Goal: Information Seeking & Learning: Learn about a topic

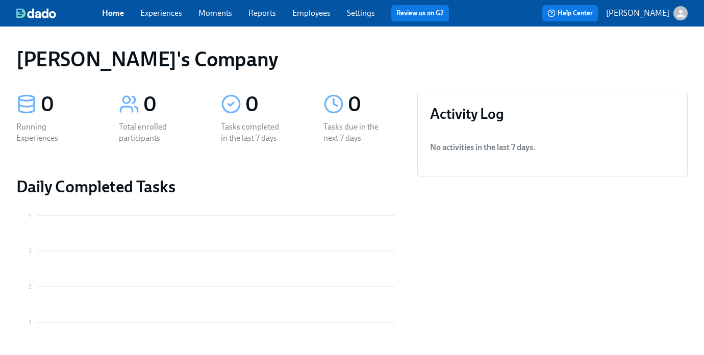
click at [640, 8] on p "[PERSON_NAME]" at bounding box center [637, 13] width 63 height 11
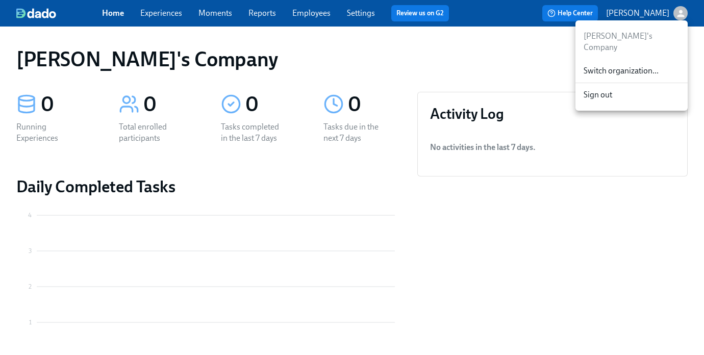
click at [599, 66] on div "Switch organization..." at bounding box center [631, 71] width 112 height 24
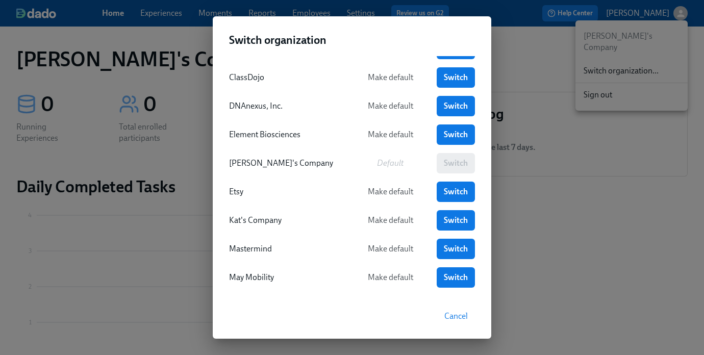
scroll to position [41, 0]
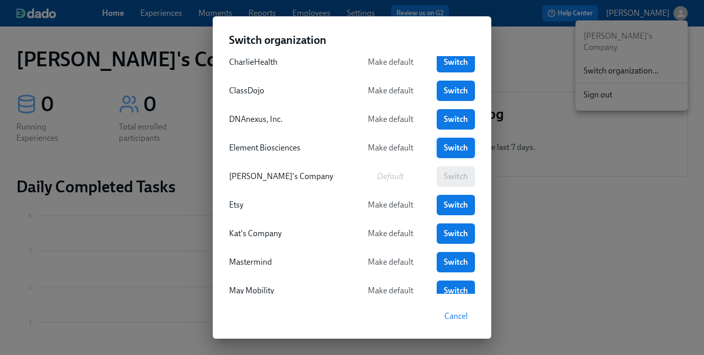
click at [442, 152] on link "Switch" at bounding box center [456, 148] width 38 height 20
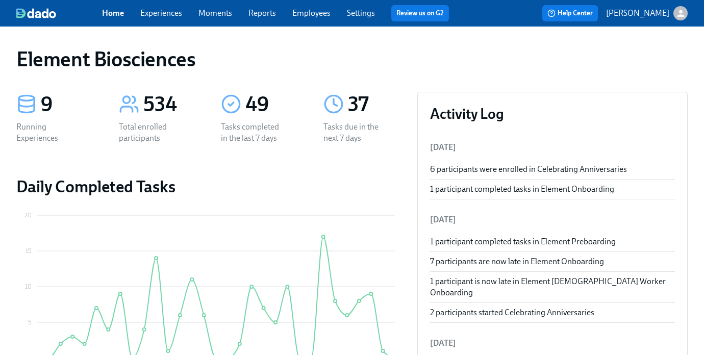
click at [166, 16] on link "Experiences" at bounding box center [161, 13] width 42 height 10
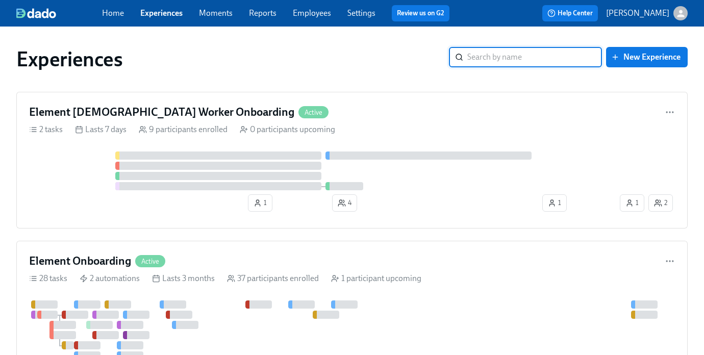
click at [494, 56] on input "search" at bounding box center [534, 57] width 135 height 20
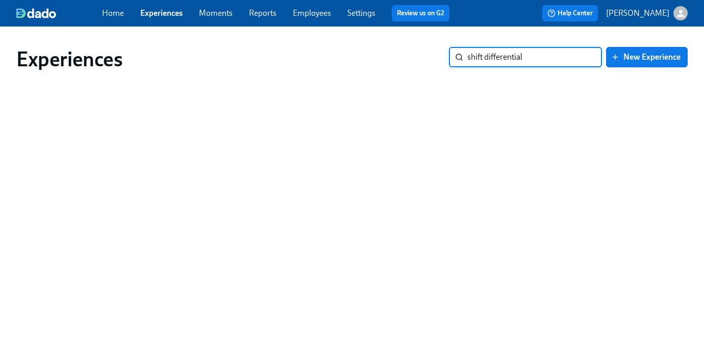
type input "shift differential"
click at [583, 59] on input "shift differential" at bounding box center [534, 57] width 135 height 20
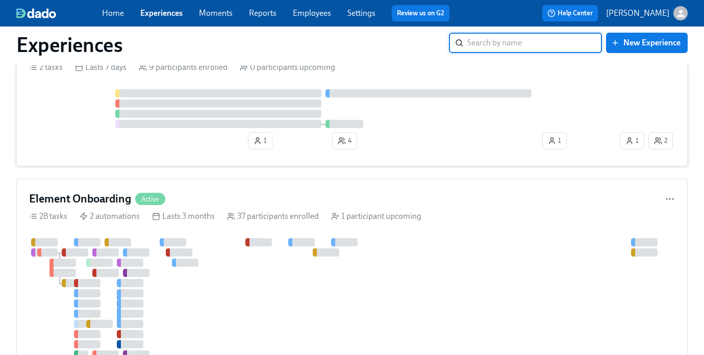
scroll to position [66, 0]
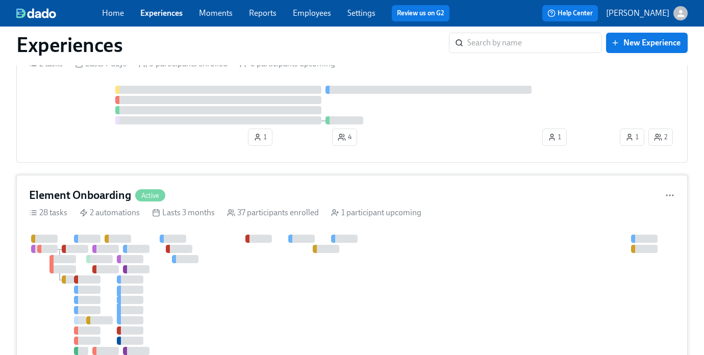
click at [331, 214] on icon at bounding box center [335, 213] width 8 height 8
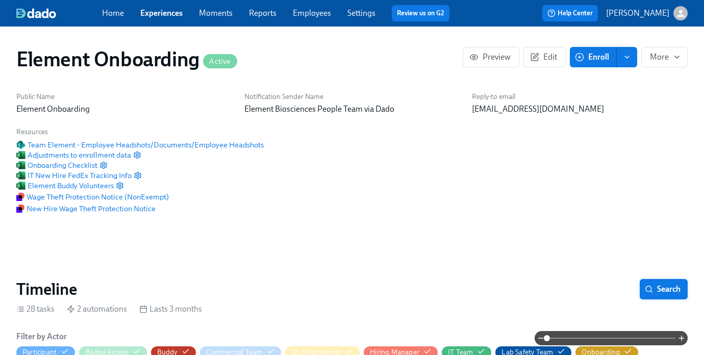
scroll to position [0, 11120]
click at [681, 295] on button "Search" at bounding box center [664, 289] width 48 height 20
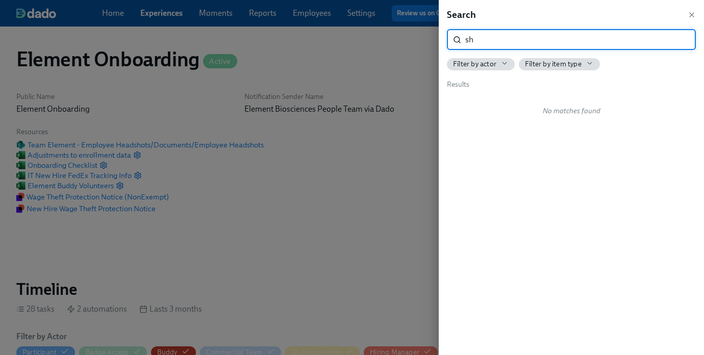
type input "s"
type input "differntial"
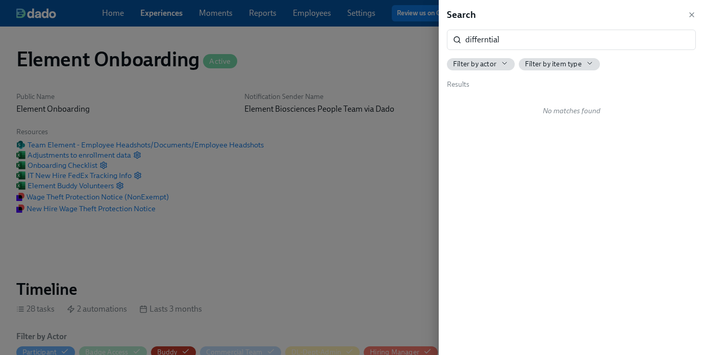
click at [291, 249] on div at bounding box center [352, 177] width 704 height 355
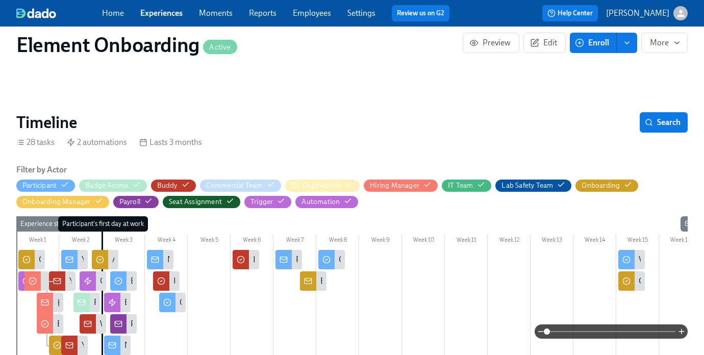
scroll to position [173, 0]
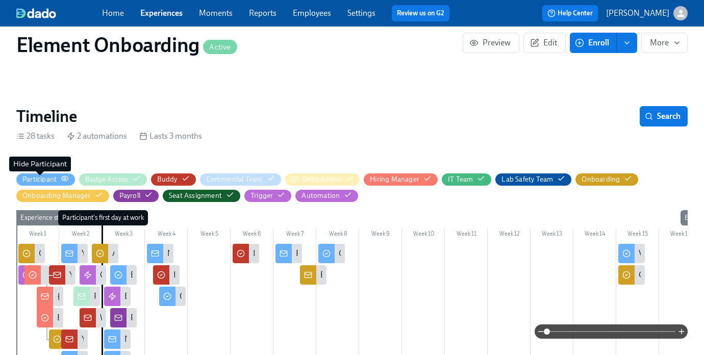
click at [40, 184] on div "Participant" at bounding box center [39, 179] width 34 height 10
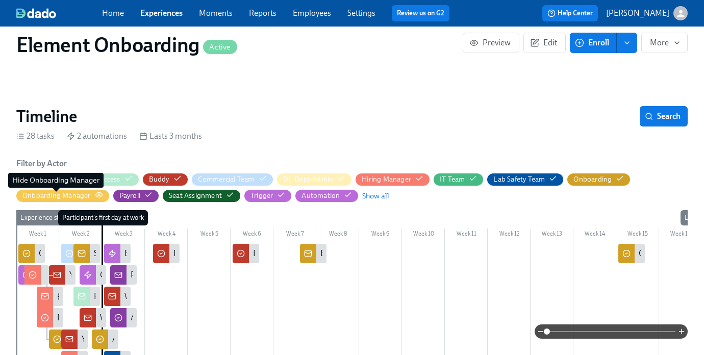
click at [42, 197] on div "Onboarding Manager" at bounding box center [56, 196] width 68 height 10
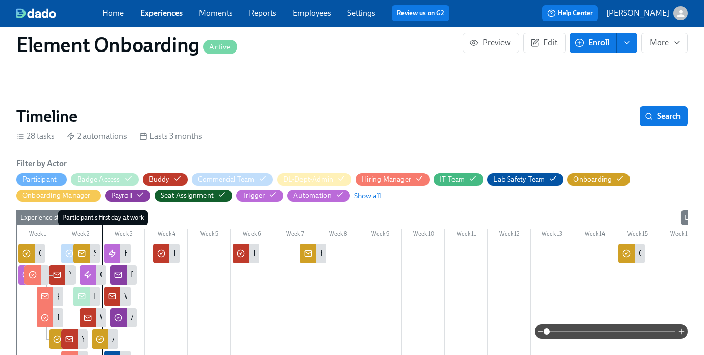
click at [146, 197] on span "Payroll" at bounding box center [127, 196] width 45 height 10
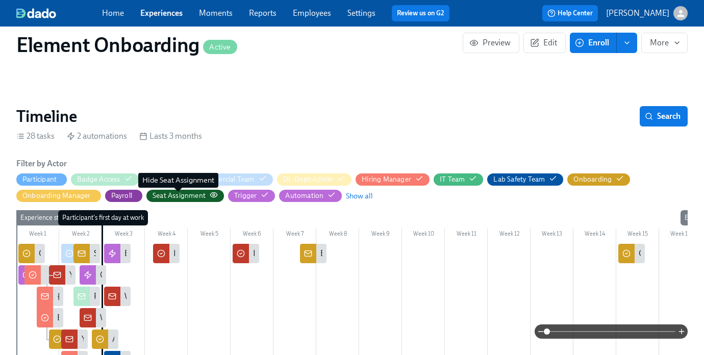
click at [174, 196] on div "Seat Assignment" at bounding box center [179, 196] width 53 height 10
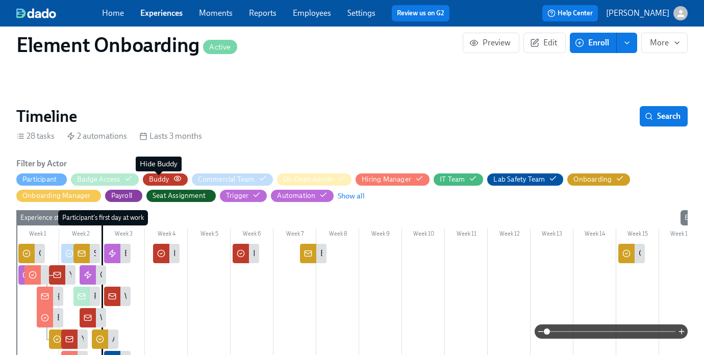
click at [161, 178] on div "Buddy" at bounding box center [159, 179] width 20 height 10
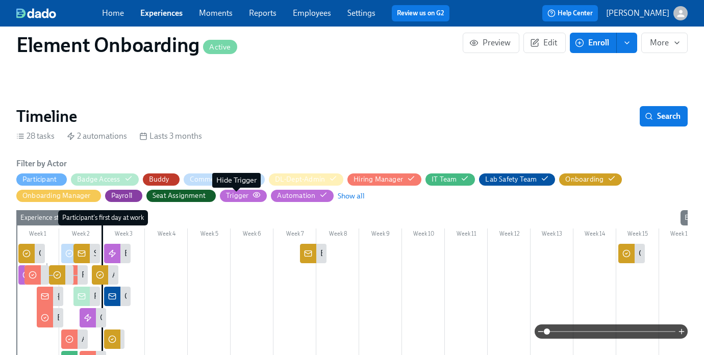
click at [238, 198] on div "Trigger" at bounding box center [237, 196] width 22 height 10
click at [457, 182] on div "IT Team" at bounding box center [450, 179] width 37 height 10
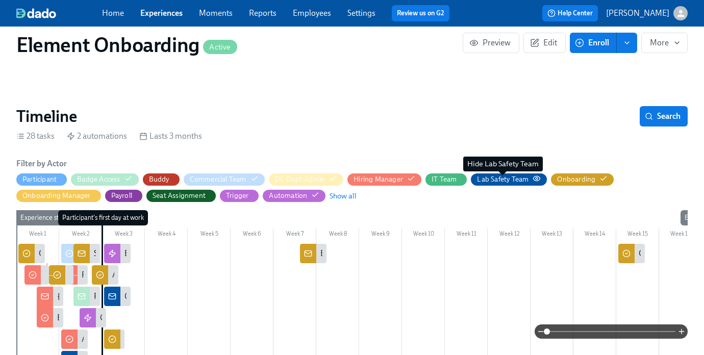
click at [507, 180] on div "Lab Safety Team" at bounding box center [503, 179] width 52 height 10
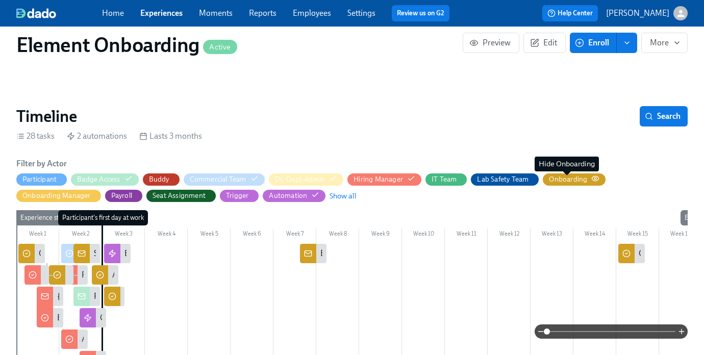
click at [565, 183] on div "Onboarding" at bounding box center [568, 179] width 38 height 10
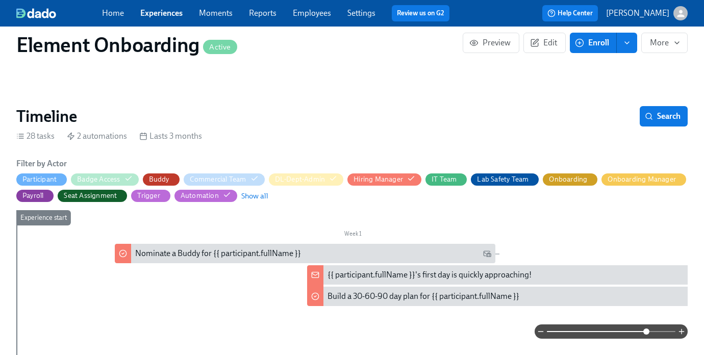
drag, startPoint x: 545, startPoint y: 334, endPoint x: 646, endPoint y: 332, distance: 101.0
click at [646, 332] on span at bounding box center [646, 332] width 6 height 6
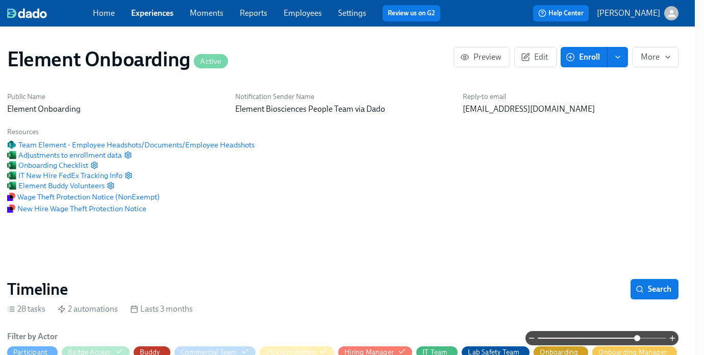
scroll to position [0, 0]
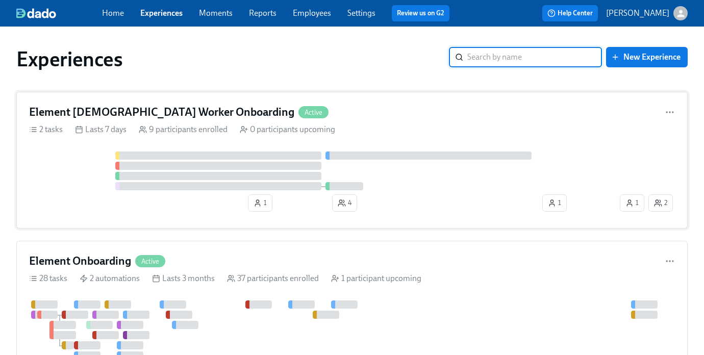
click at [161, 129] on div "9 participants enrolled" at bounding box center [183, 129] width 89 height 11
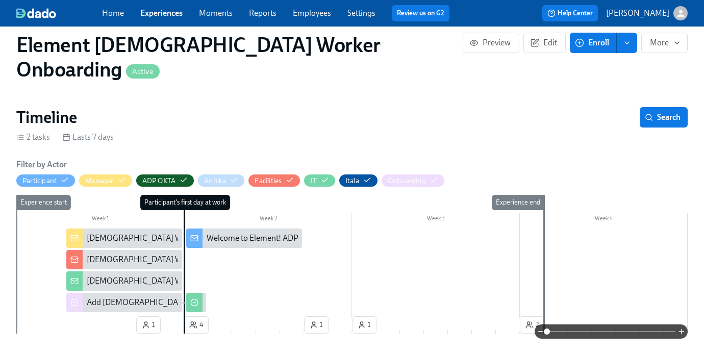
scroll to position [142, 0]
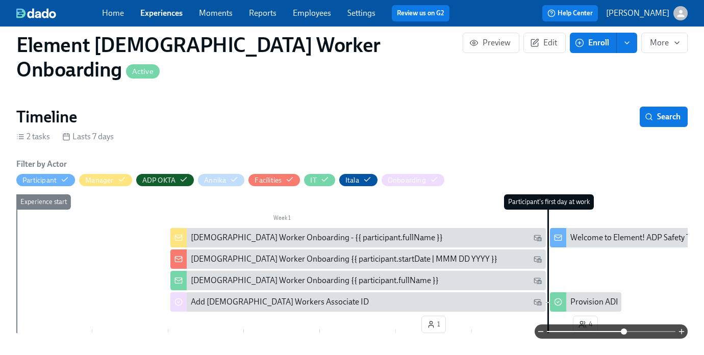
drag, startPoint x: 545, startPoint y: 324, endPoint x: 633, endPoint y: 322, distance: 87.8
click at [627, 329] on span at bounding box center [624, 332] width 6 height 6
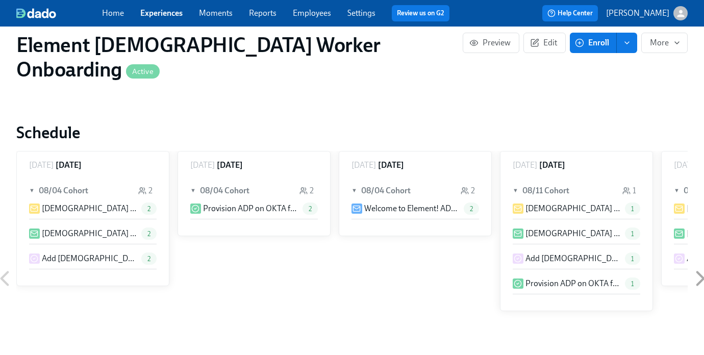
scroll to position [66, 0]
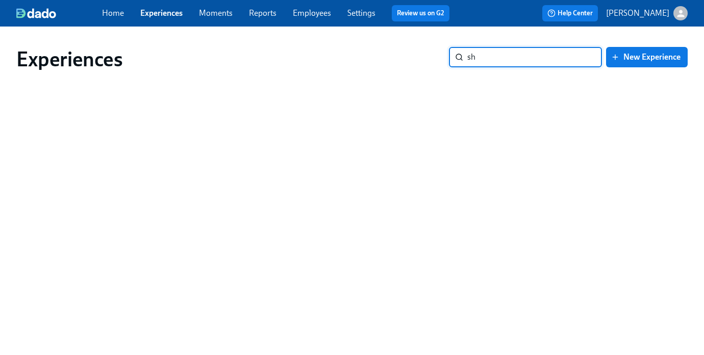
type input "s"
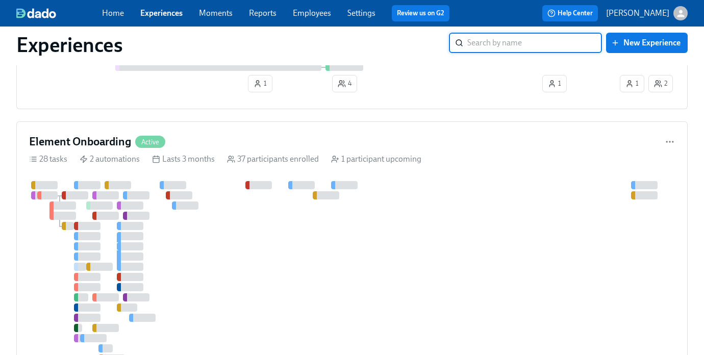
scroll to position [143, 0]
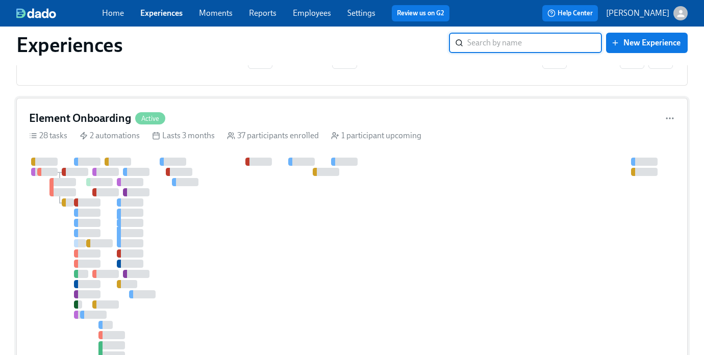
click at [350, 230] on div at bounding box center [350, 259] width 643 height 202
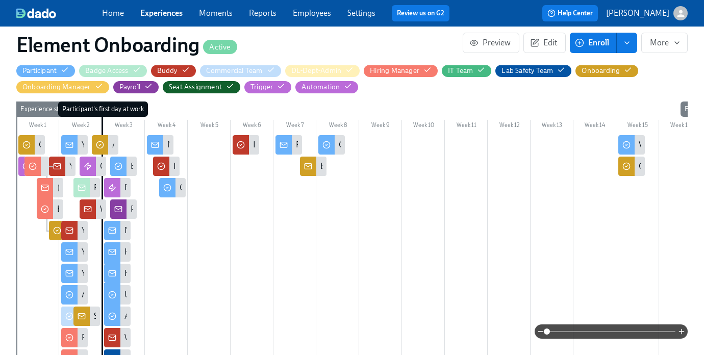
scroll to position [307, 0]
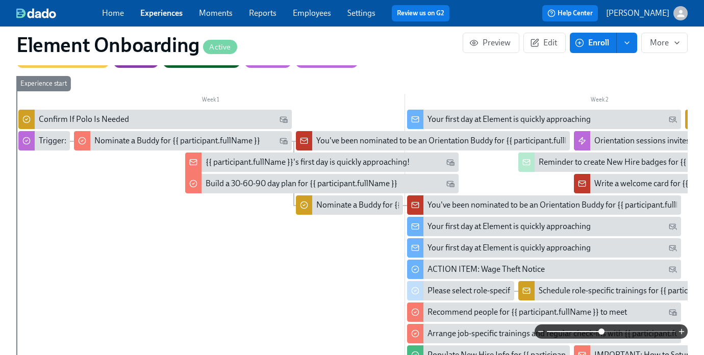
drag, startPoint x: 547, startPoint y: 333, endPoint x: 603, endPoint y: 331, distance: 56.2
click at [603, 331] on span at bounding box center [601, 332] width 6 height 6
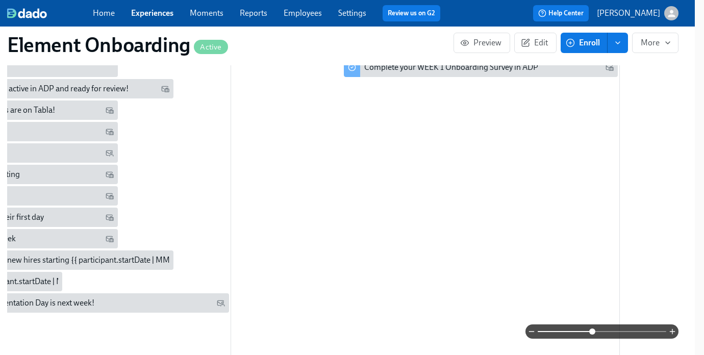
scroll to position [472, 9]
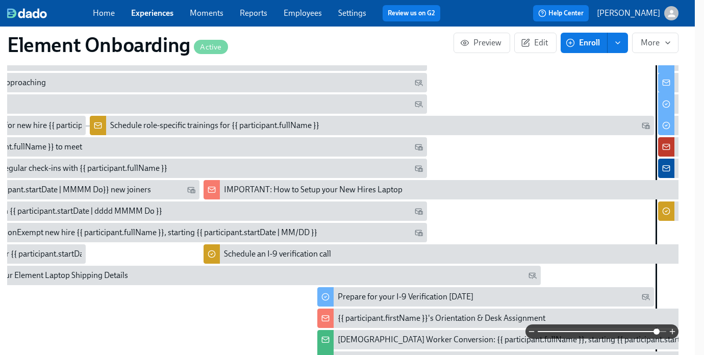
drag, startPoint x: 591, startPoint y: 329, endPoint x: 656, endPoint y: 329, distance: 64.8
click at [656, 329] on span at bounding box center [657, 332] width 6 height 6
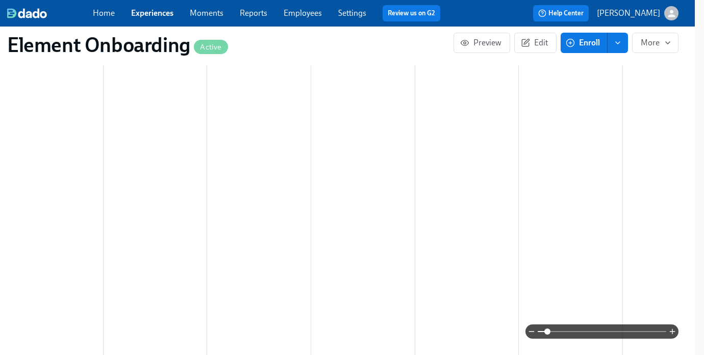
scroll to position [0, 57]
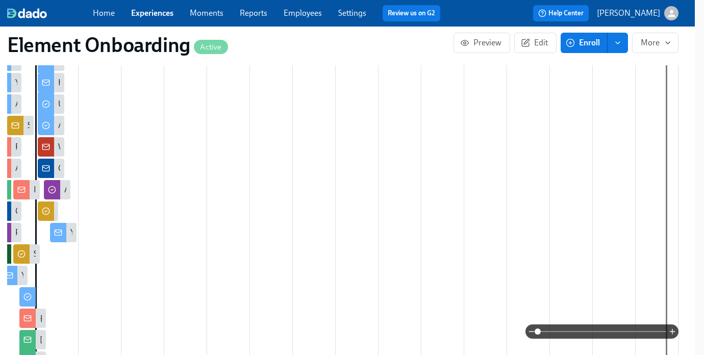
drag, startPoint x: 654, startPoint y: 329, endPoint x: 536, endPoint y: 330, distance: 117.9
click at [536, 330] on span at bounding box center [538, 332] width 6 height 6
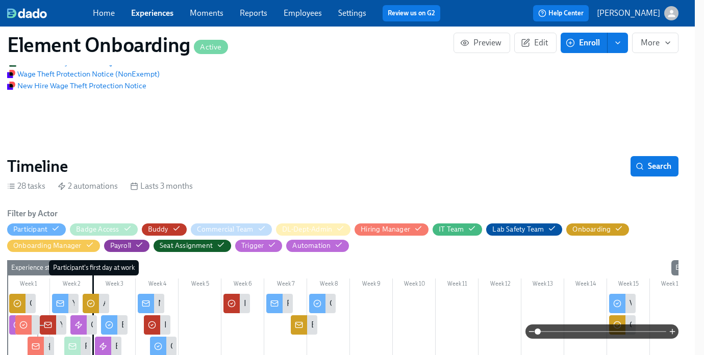
scroll to position [159, 9]
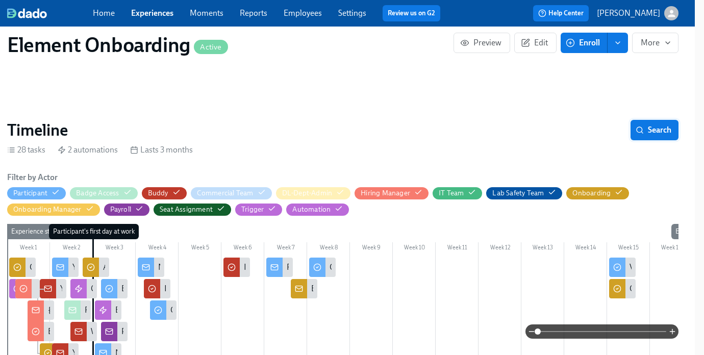
click at [662, 131] on span "Search" at bounding box center [655, 130] width 34 height 10
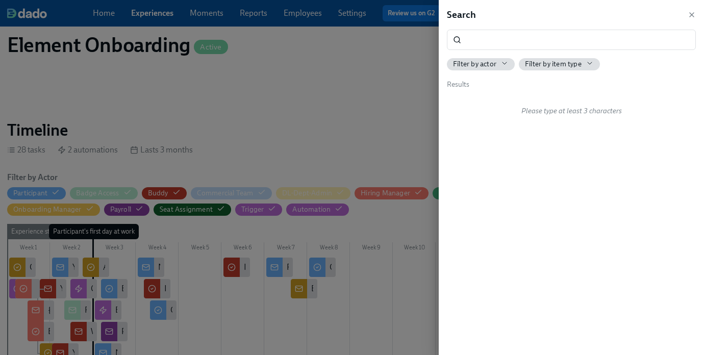
click at [281, 112] on div at bounding box center [352, 177] width 704 height 355
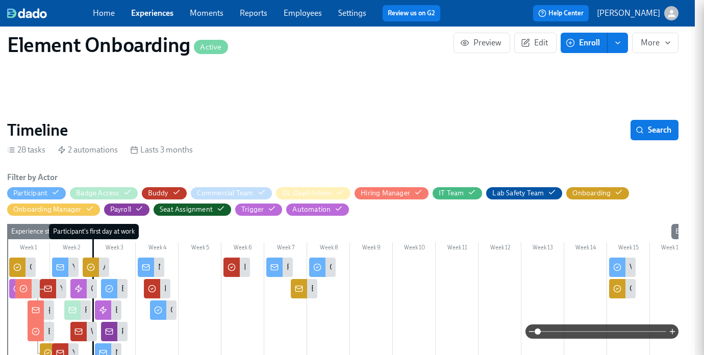
scroll to position [159, 0]
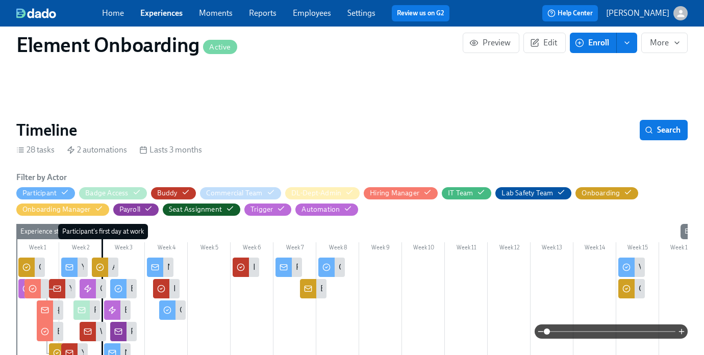
click at [161, 15] on link "Experiences" at bounding box center [161, 13] width 42 height 10
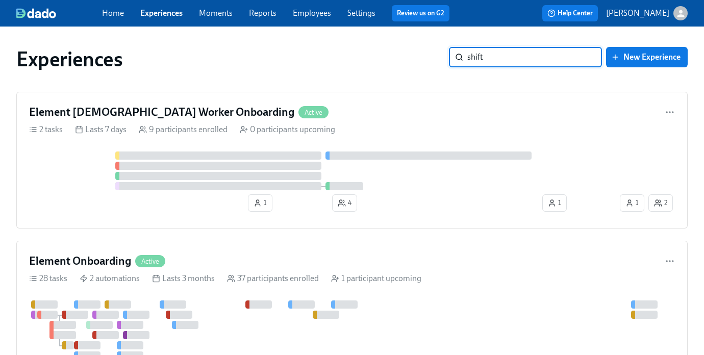
type input "shift"
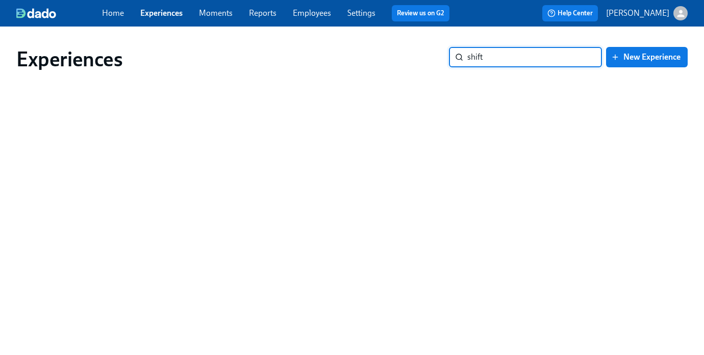
click at [590, 56] on input "shift" at bounding box center [534, 57] width 135 height 20
click at [581, 57] on input "shift" at bounding box center [534, 57] width 135 height 20
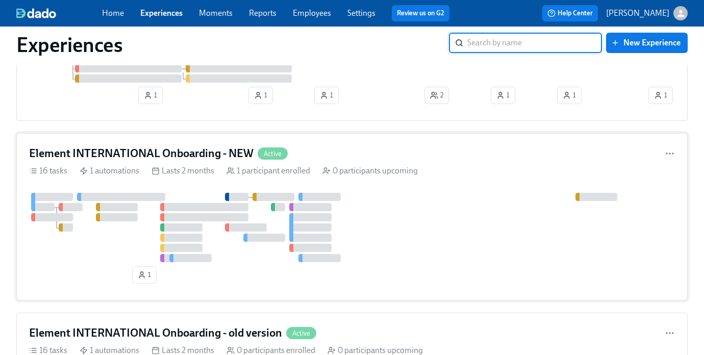
scroll to position [622, 0]
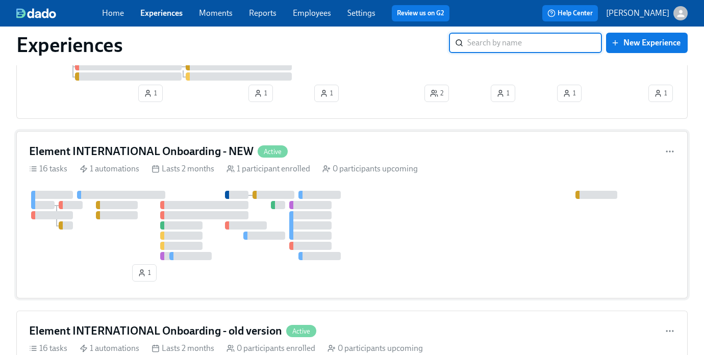
click at [441, 211] on div at bounding box center [352, 225] width 646 height 69
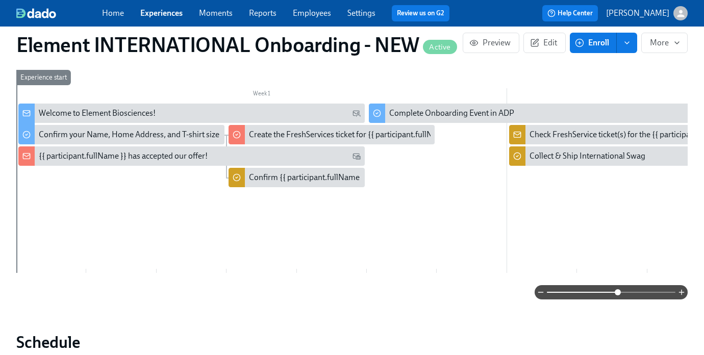
drag, startPoint x: 546, startPoint y: 295, endPoint x: 618, endPoint y: 295, distance: 71.9
click at [618, 295] on span at bounding box center [618, 292] width 6 height 6
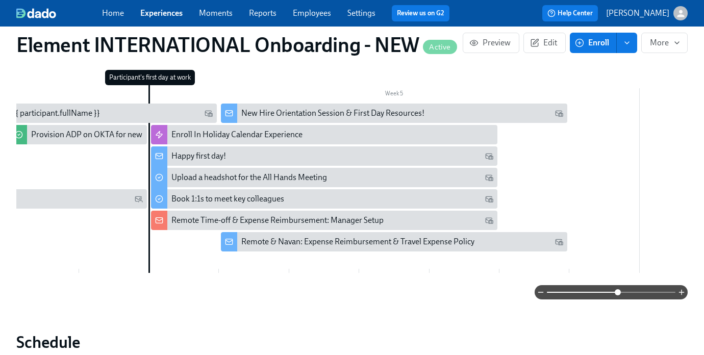
scroll to position [0, 1851]
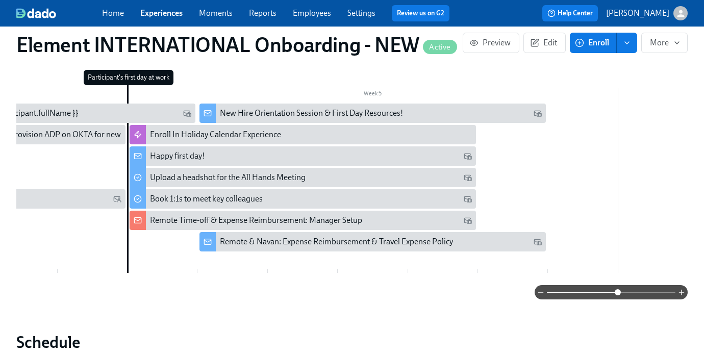
click at [395, 215] on div "Remote Time-off & Expense Reimbursement: Manager Setup" at bounding box center [311, 220] width 322 height 11
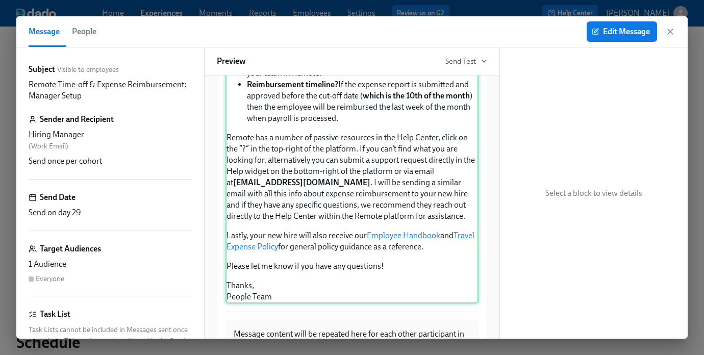
scroll to position [377, 0]
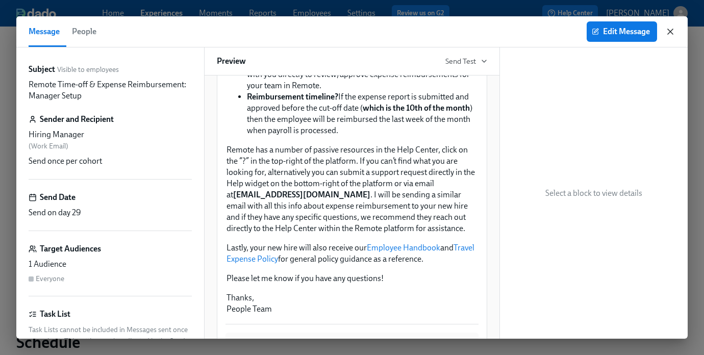
click at [674, 29] on icon "button" at bounding box center [670, 32] width 10 height 10
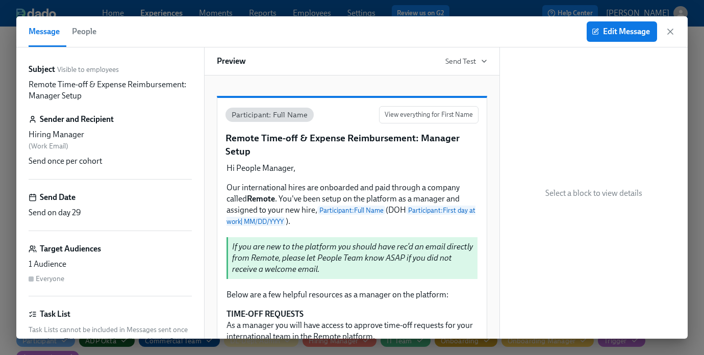
scroll to position [302, 0]
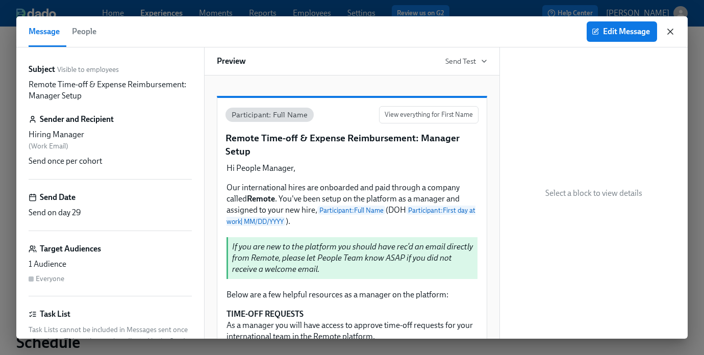
click at [670, 32] on icon "button" at bounding box center [670, 32] width 10 height 10
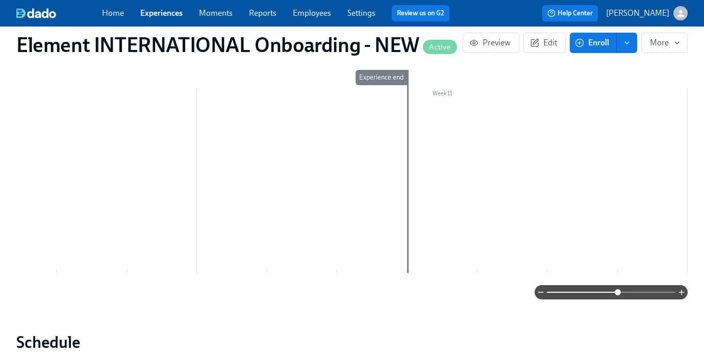
click at [172, 11] on link "Experiences" at bounding box center [161, 13] width 42 height 10
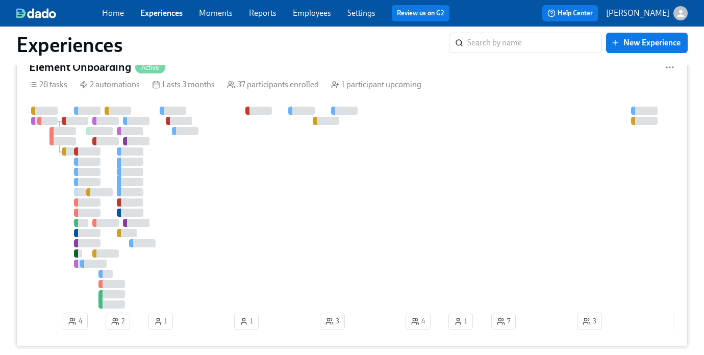
click at [203, 171] on div at bounding box center [350, 208] width 643 height 202
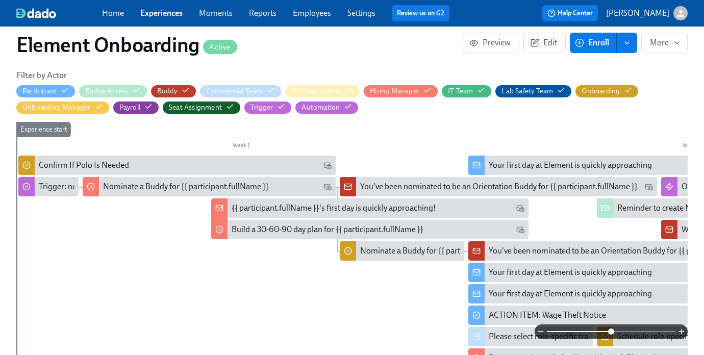
drag, startPoint x: 546, startPoint y: 334, endPoint x: 613, endPoint y: 334, distance: 66.3
click at [613, 334] on span at bounding box center [611, 332] width 6 height 6
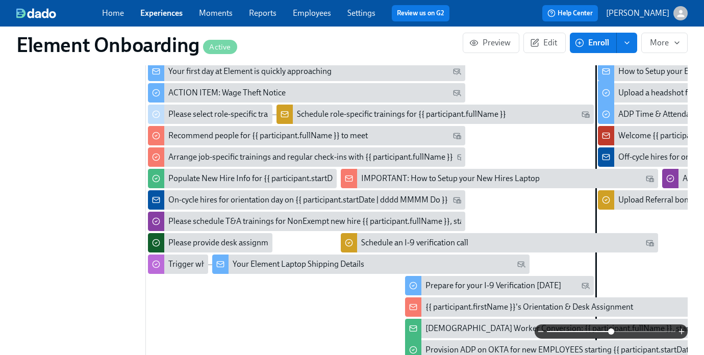
click at [377, 180] on div "IMPORTANT: How to Setup your New Hires Laptop" at bounding box center [450, 178] width 179 height 11
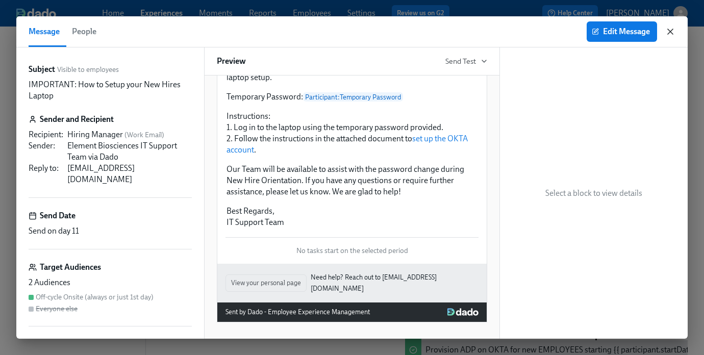
click at [675, 32] on icon "button" at bounding box center [670, 32] width 10 height 10
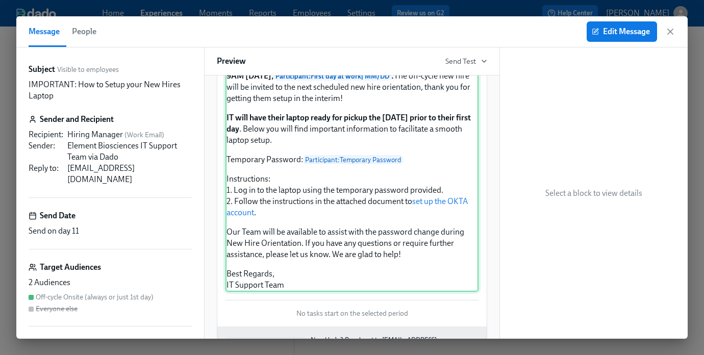
scroll to position [95, 0]
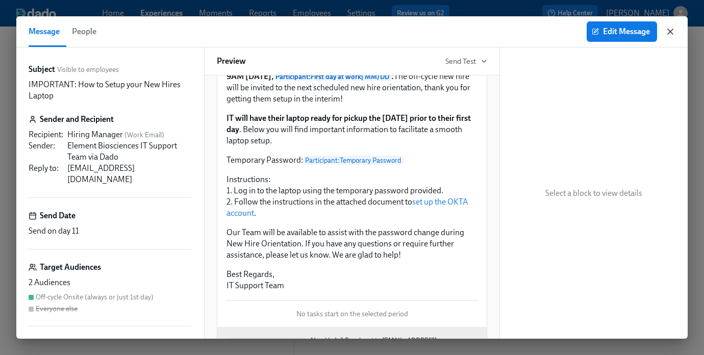
click at [671, 31] on icon "button" at bounding box center [670, 32] width 10 height 10
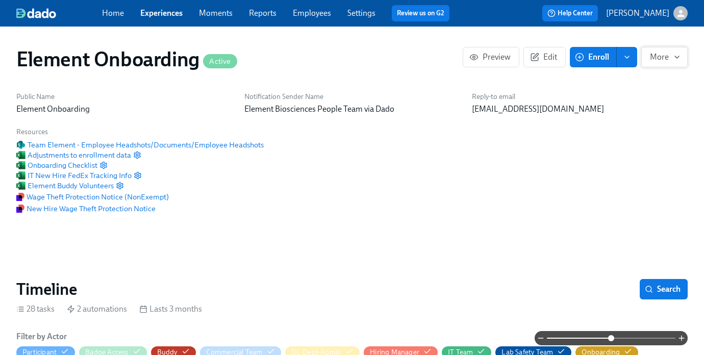
click at [677, 60] on icon "button" at bounding box center [677, 57] width 8 height 8
click at [426, 168] on div at bounding box center [352, 177] width 704 height 355
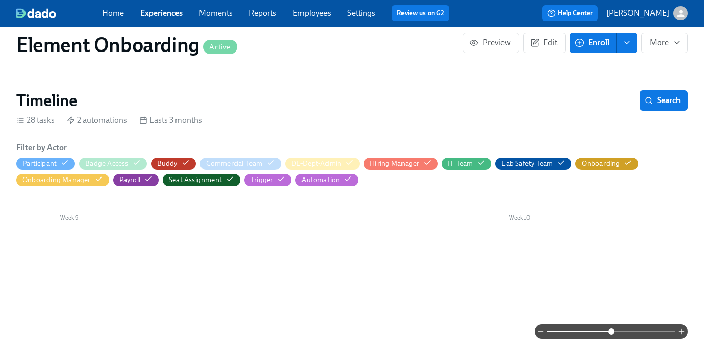
scroll to position [191, 0]
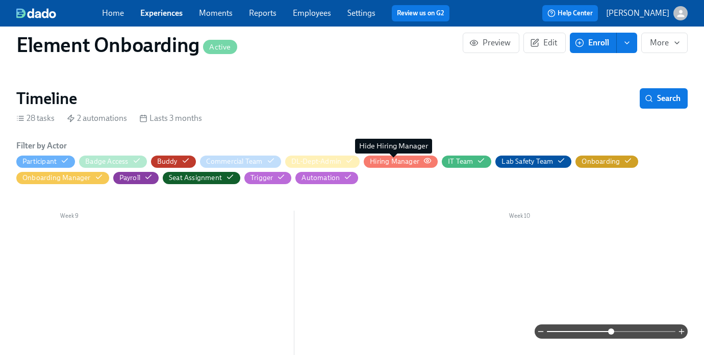
click at [398, 162] on div "Hiring Manager" at bounding box center [394, 162] width 49 height 10
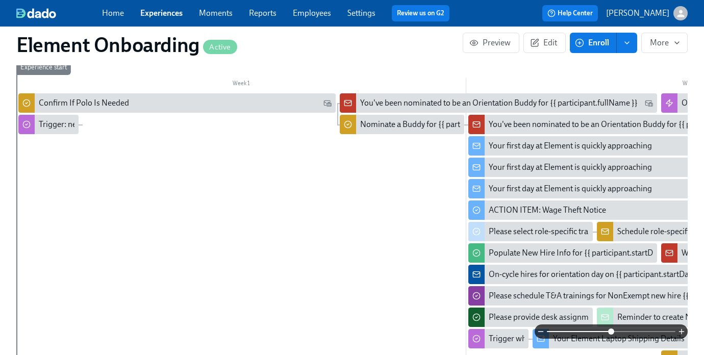
scroll to position [258, 0]
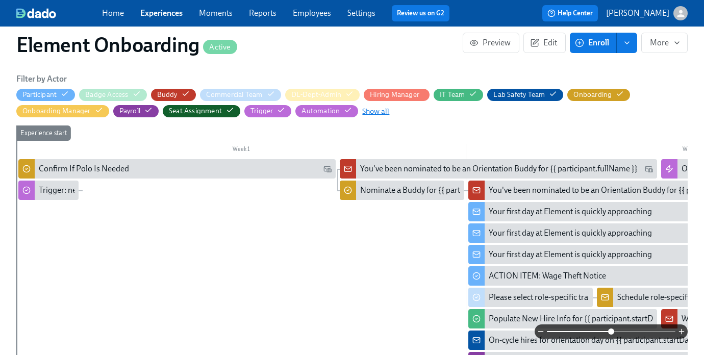
click at [378, 112] on span "Show all" at bounding box center [375, 111] width 27 height 10
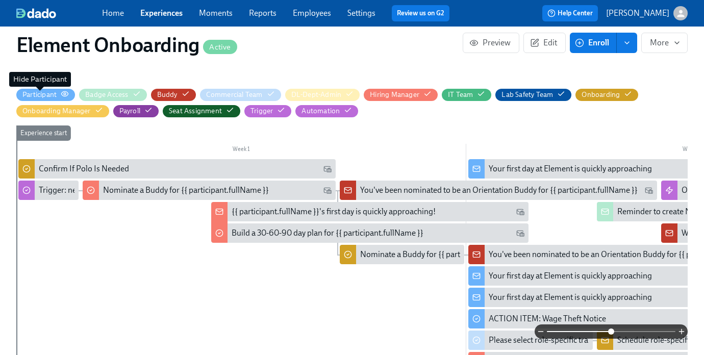
click at [45, 96] on div "Participant" at bounding box center [39, 95] width 34 height 10
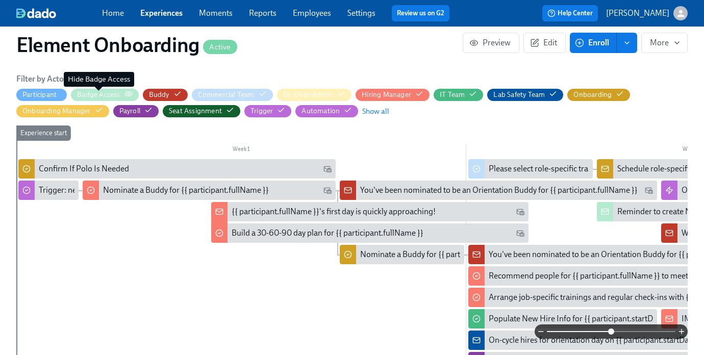
click at [115, 98] on div "Badge Access" at bounding box center [98, 95] width 43 height 10
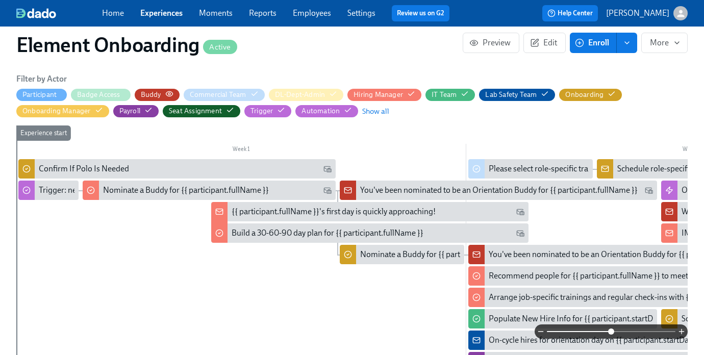
click at [161, 96] on div "Buddy" at bounding box center [157, 95] width 33 height 10
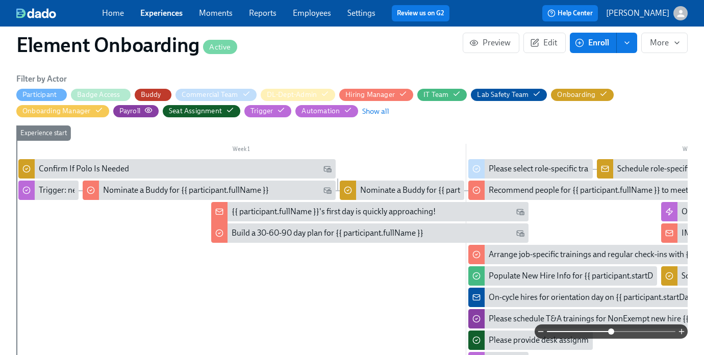
click at [141, 110] on div "Payroll" at bounding box center [135, 111] width 33 height 10
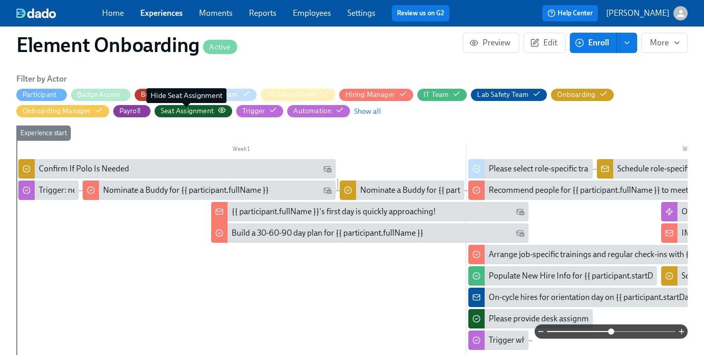
click at [168, 110] on div "Seat Assignment" at bounding box center [187, 111] width 53 height 10
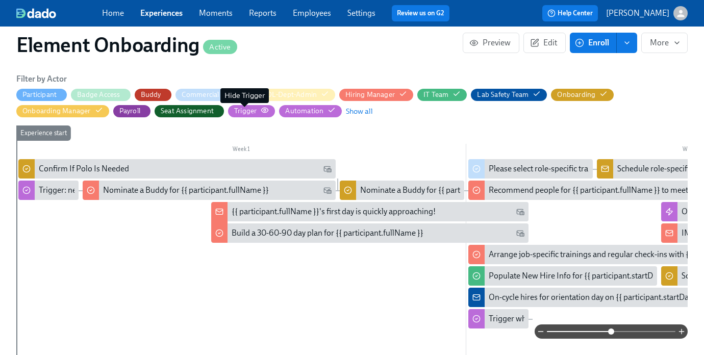
click at [240, 110] on div "Trigger" at bounding box center [245, 111] width 22 height 10
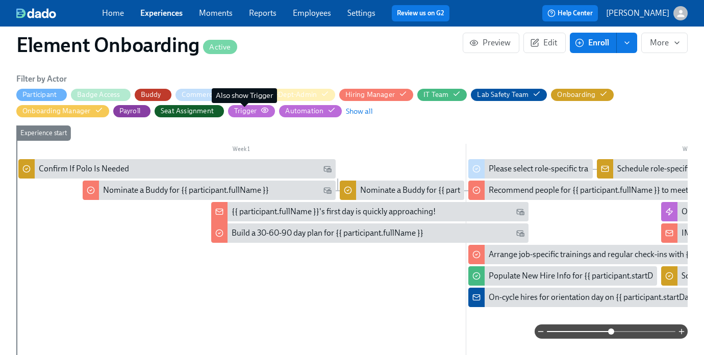
click at [249, 110] on div "Trigger" at bounding box center [245, 111] width 22 height 10
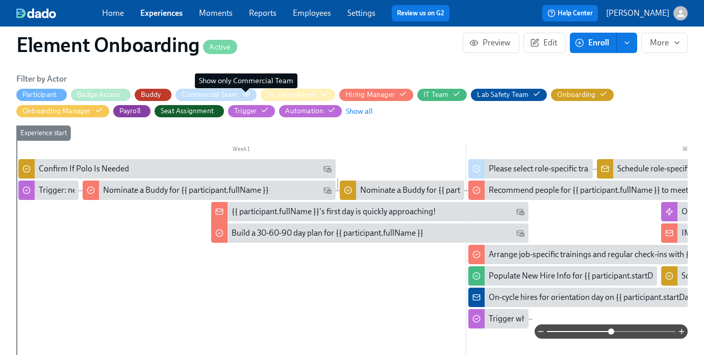
click at [249, 94] on icon "button" at bounding box center [246, 94] width 8 height 8
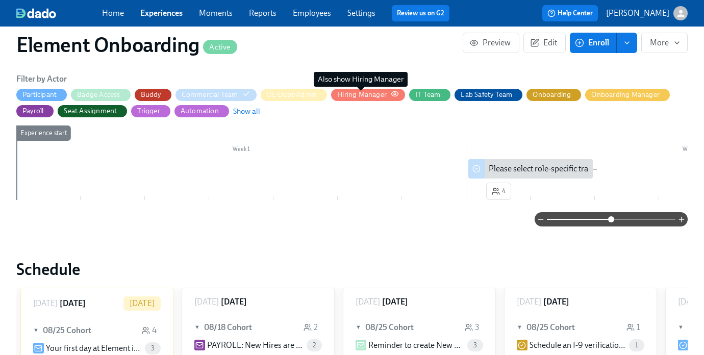
click at [367, 94] on div "Hiring Manager" at bounding box center [361, 95] width 49 height 10
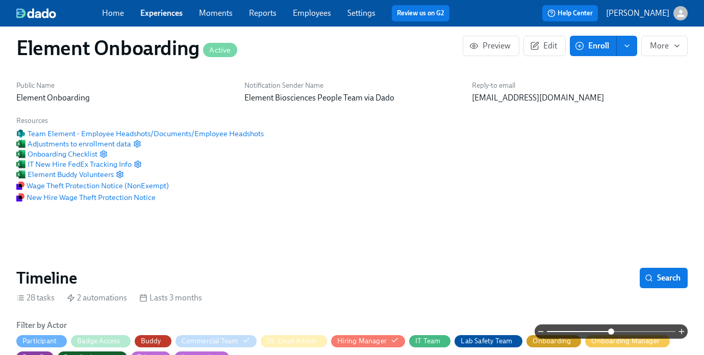
scroll to position [0, 0]
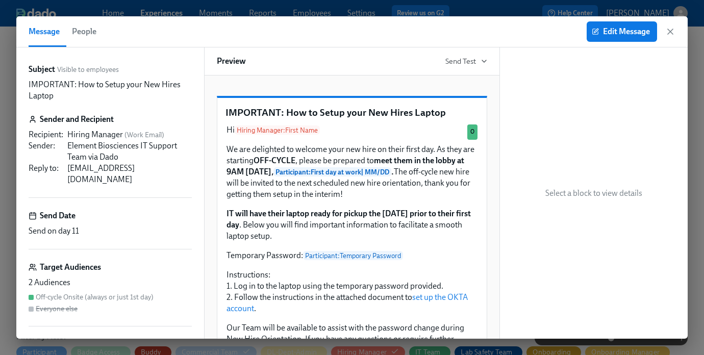
scroll to position [484, 0]
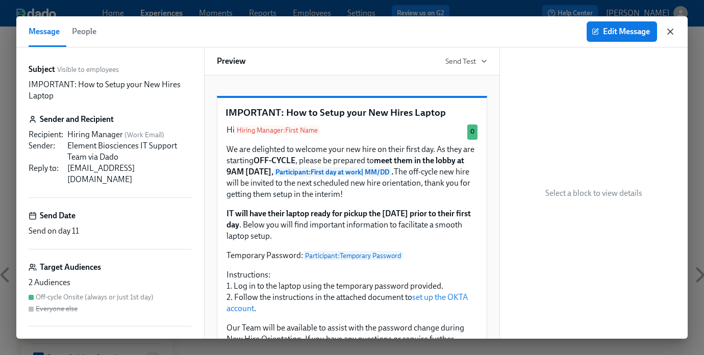
click at [671, 33] on icon "button" at bounding box center [670, 31] width 5 height 5
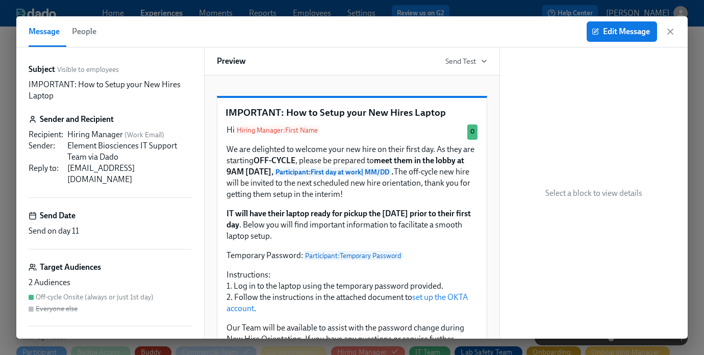
scroll to position [484, 0]
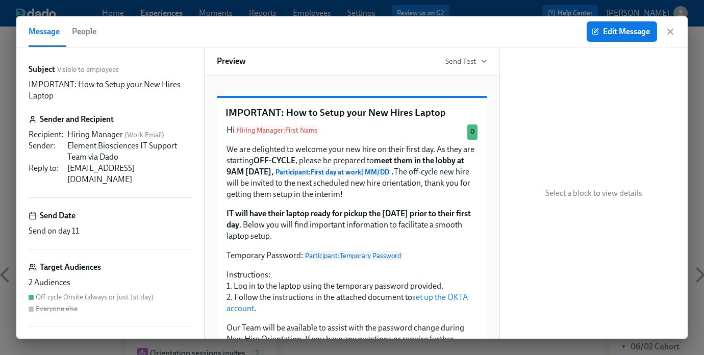
click at [676, 32] on div "Message People Edit Message" at bounding box center [351, 31] width 671 height 31
click at [666, 32] on icon "button" at bounding box center [670, 32] width 10 height 10
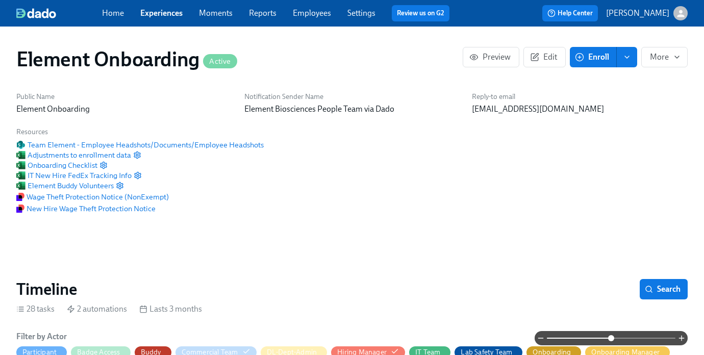
click at [67, 67] on h1 "Element Onboarding Active" at bounding box center [126, 59] width 221 height 24
click at [159, 19] on div "Home Experiences Moments Reports Employees Settings Review us on G2" at bounding box center [280, 13] width 356 height 16
click at [158, 13] on link "Experiences" at bounding box center [161, 13] width 42 height 10
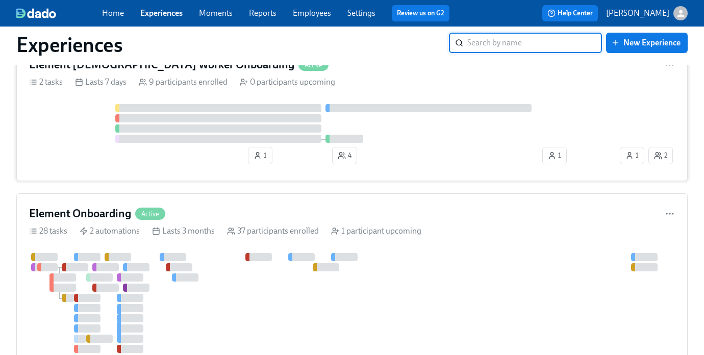
scroll to position [46, 0]
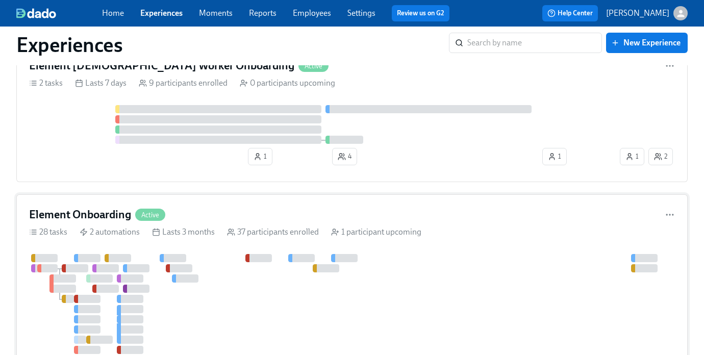
click at [248, 228] on div "37 participants enrolled" at bounding box center [273, 232] width 92 height 11
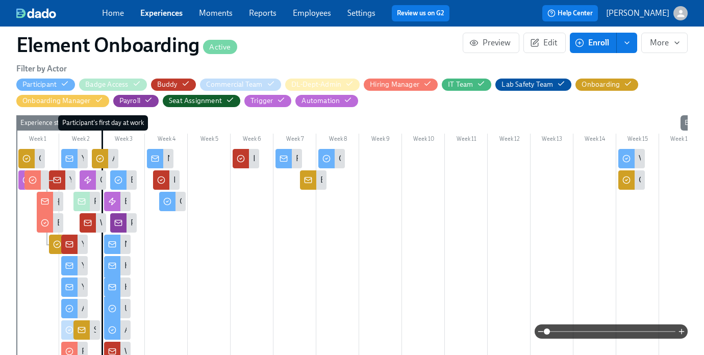
scroll to position [283, 0]
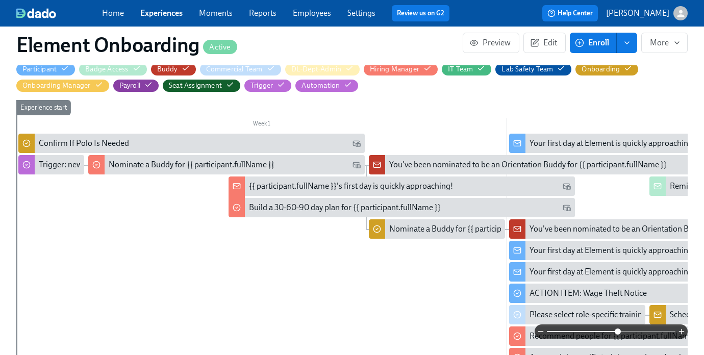
drag, startPoint x: 549, startPoint y: 332, endPoint x: 616, endPoint y: 332, distance: 67.3
click at [616, 332] on span at bounding box center [618, 332] width 6 height 6
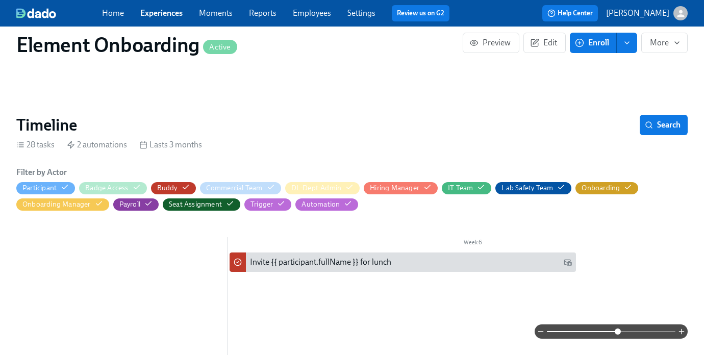
scroll to position [166, 0]
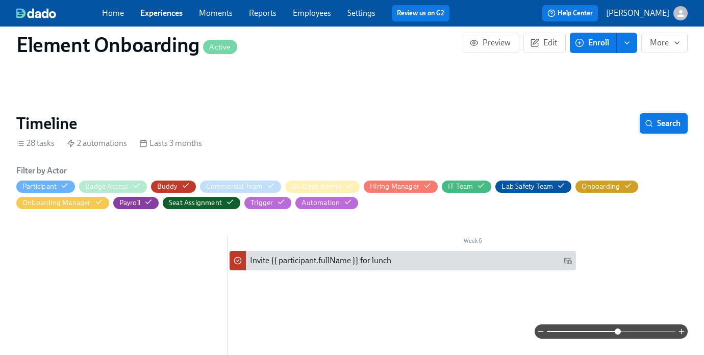
click at [663, 125] on span "Search" at bounding box center [664, 123] width 34 height 10
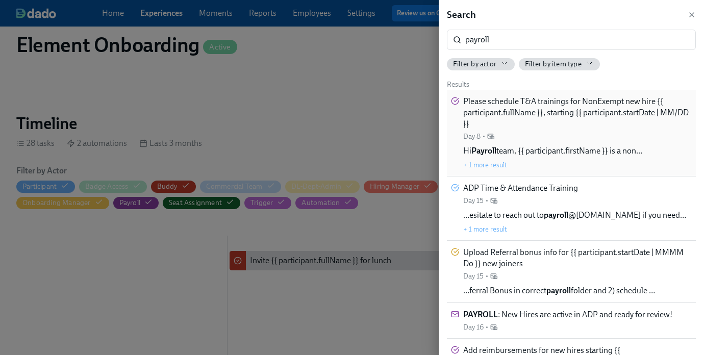
click at [576, 125] on span "Please schedule T&A trainings for NonExempt new hire {{ participant.fullName }}…" at bounding box center [577, 113] width 229 height 34
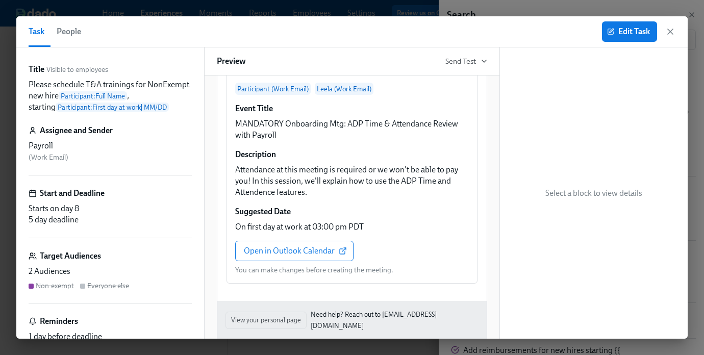
scroll to position [256, 0]
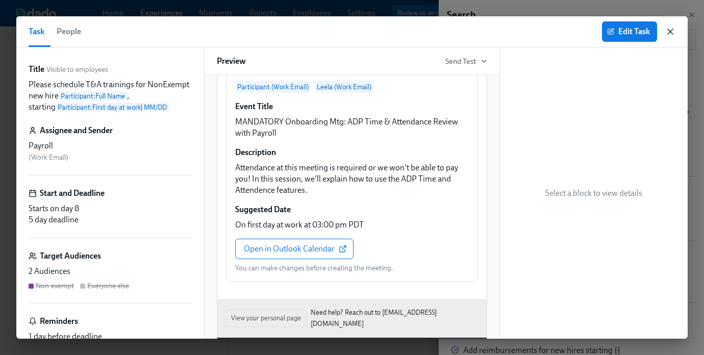
click at [668, 33] on icon "button" at bounding box center [670, 32] width 10 height 10
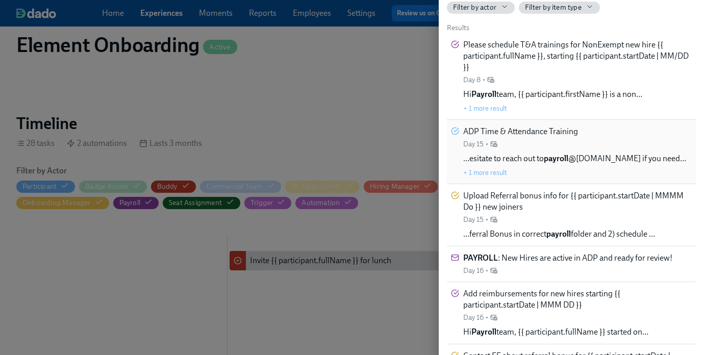
scroll to position [54, 0]
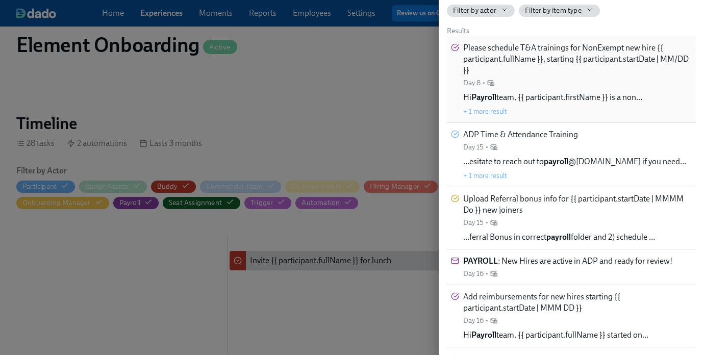
click at [583, 78] on div "Please schedule T&A trainings for NonExempt new hire {{ participant.fullName }}…" at bounding box center [577, 64] width 229 height 45
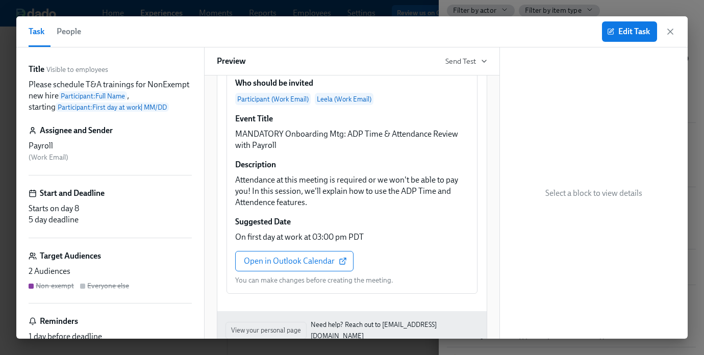
scroll to position [304, 0]
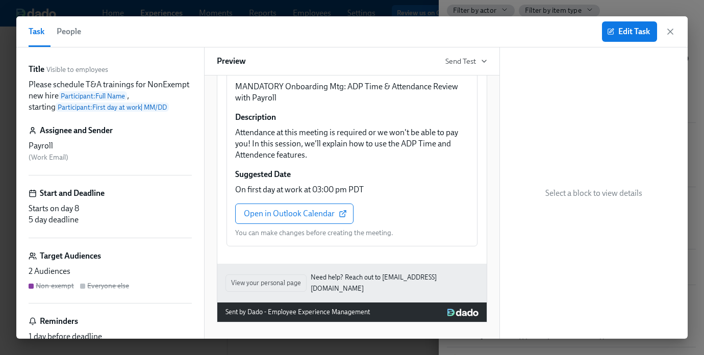
click at [675, 30] on div "Task People Edit Task" at bounding box center [351, 31] width 671 height 31
click at [672, 30] on icon "button" at bounding box center [670, 32] width 10 height 10
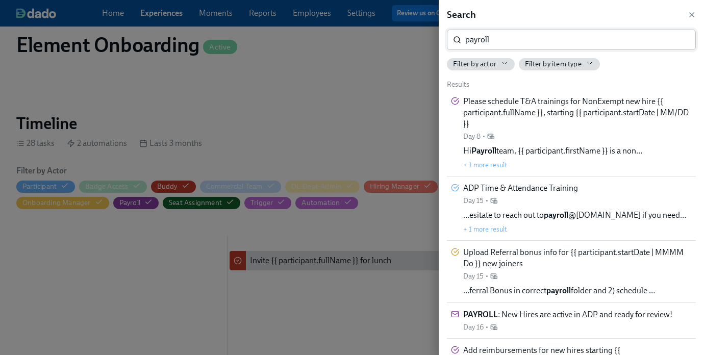
click at [493, 38] on input "payroll" at bounding box center [580, 40] width 231 height 20
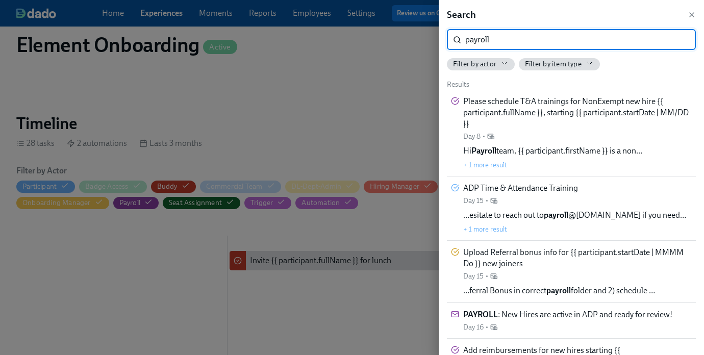
click at [493, 38] on input "payroll" at bounding box center [580, 40] width 231 height 20
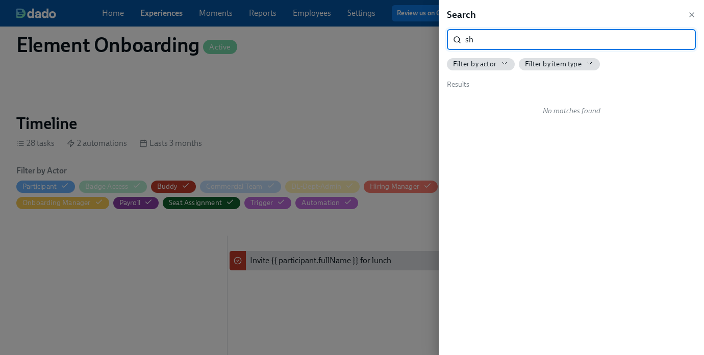
type input "s"
click at [481, 67] on span "Filter by actor" at bounding box center [474, 64] width 43 height 10
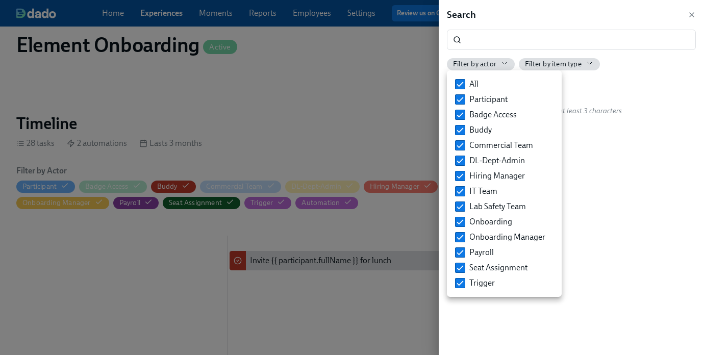
click at [486, 31] on div at bounding box center [352, 177] width 704 height 355
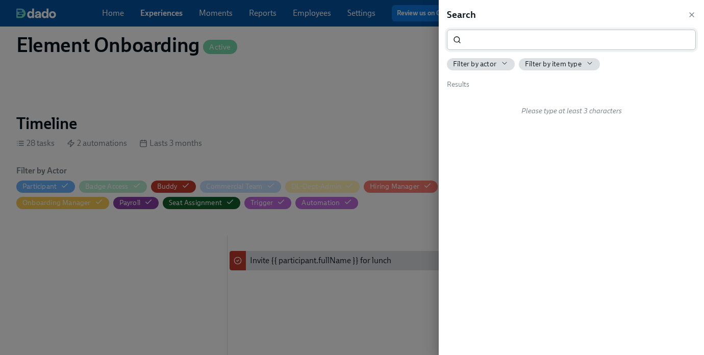
click at [486, 42] on input "search" at bounding box center [580, 40] width 231 height 20
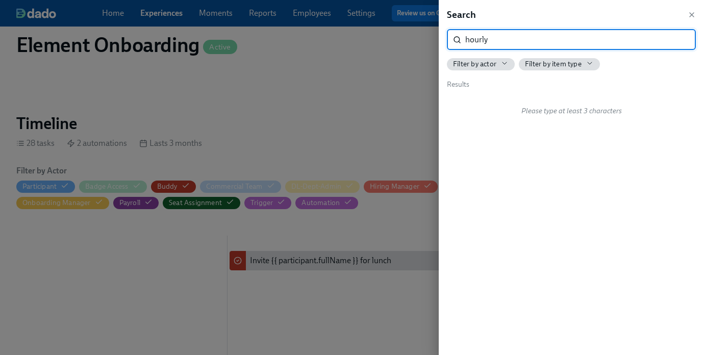
type input "hourly"
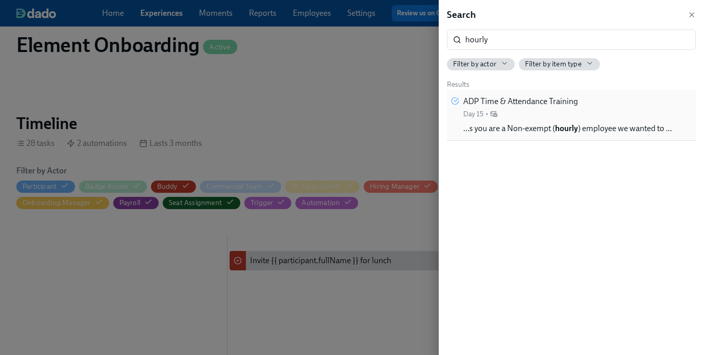
click at [494, 127] on span "…s you are a Non-exempt ( hourly ) employee we wanted to …" at bounding box center [567, 128] width 209 height 11
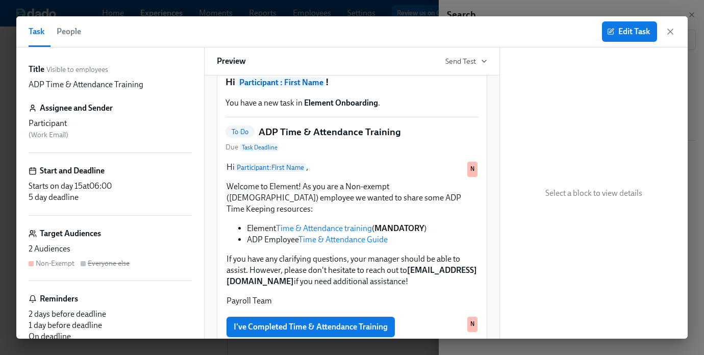
scroll to position [43, 0]
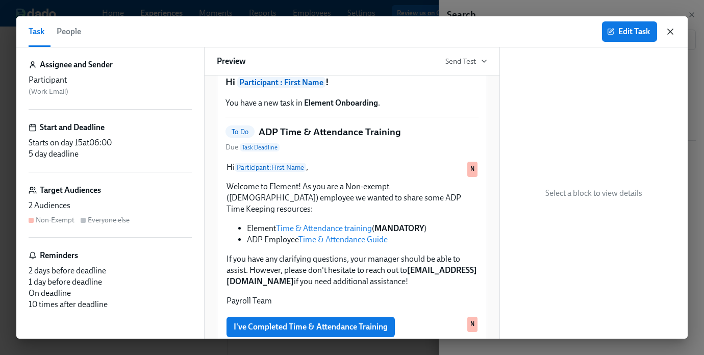
click at [669, 32] on icon "button" at bounding box center [670, 31] width 5 height 5
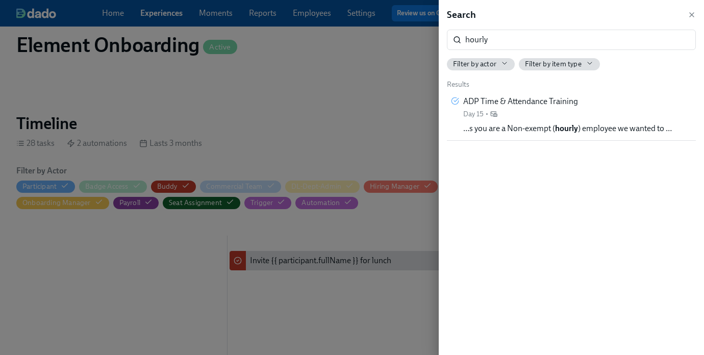
click at [342, 117] on div at bounding box center [352, 177] width 704 height 355
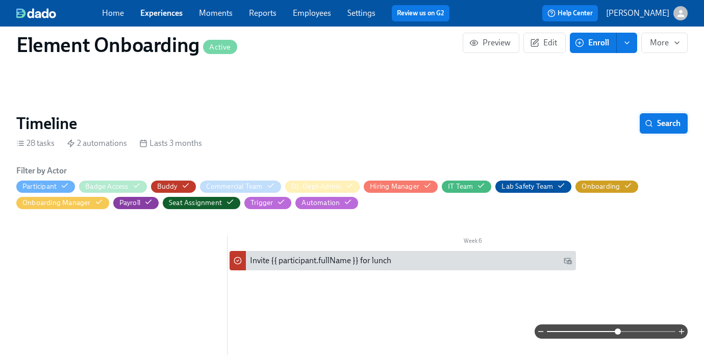
click at [658, 122] on span "Search" at bounding box center [664, 123] width 34 height 10
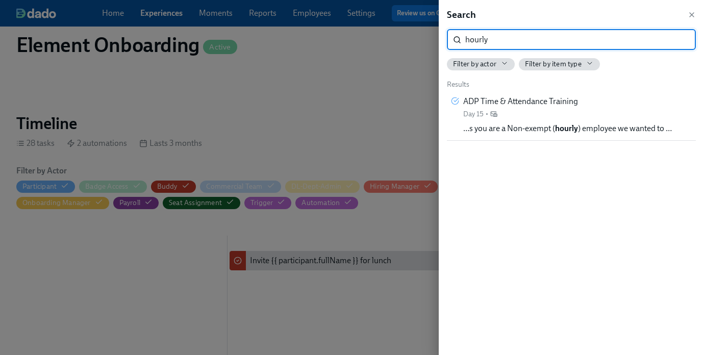
click at [493, 66] on span "Filter by actor" at bounding box center [474, 64] width 43 height 10
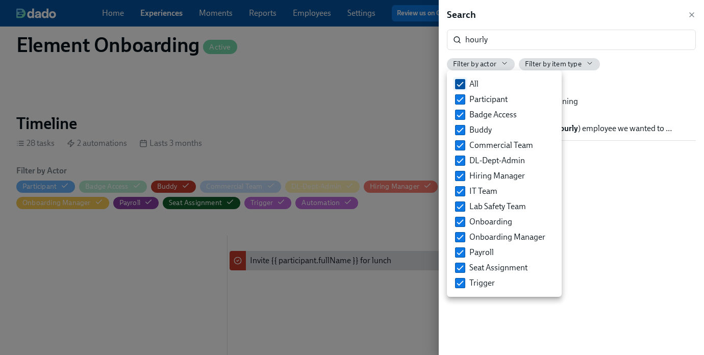
click at [480, 85] on label "All" at bounding box center [467, 84] width 32 height 15
click at [465, 85] on input "All" at bounding box center [460, 84] width 9 height 9
checkbox input "false"
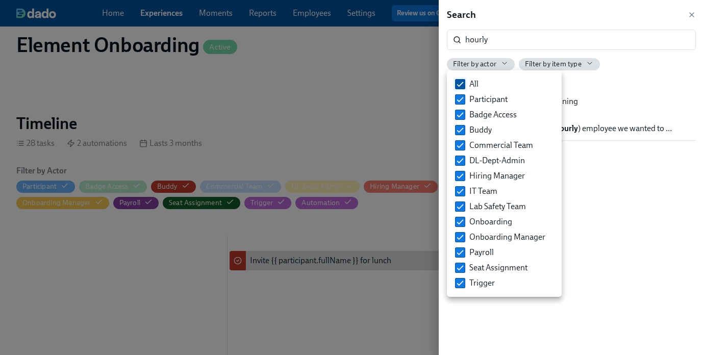
checkbox input "false"
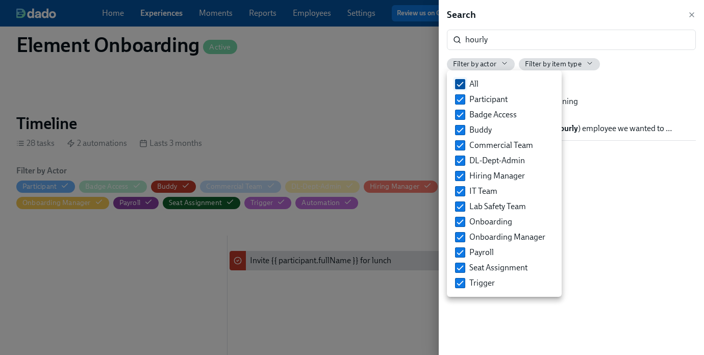
checkbox input "false"
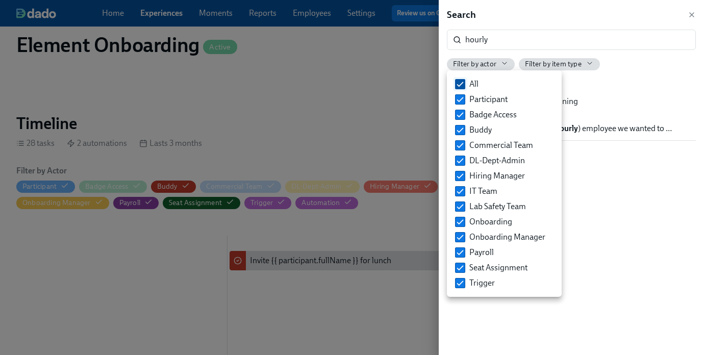
checkbox input "false"
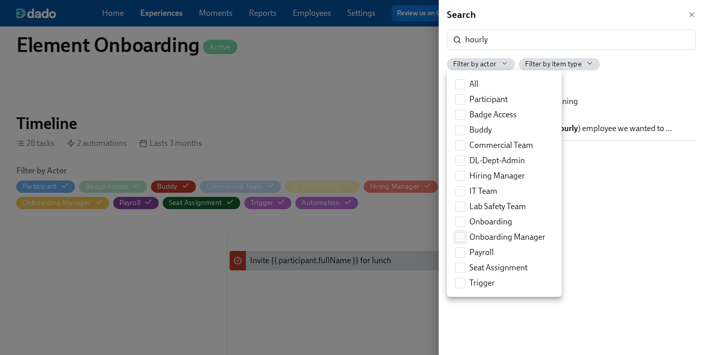
click at [499, 235] on span "Onboarding Manager" at bounding box center [507, 237] width 76 height 11
click at [465, 235] on input "Onboarding Manager" at bounding box center [460, 237] width 9 height 9
click at [499, 235] on span "Onboarding Manager" at bounding box center [507, 237] width 76 height 11
click at [465, 235] on input "Onboarding Manager" at bounding box center [460, 237] width 9 height 9
checkbox input "false"
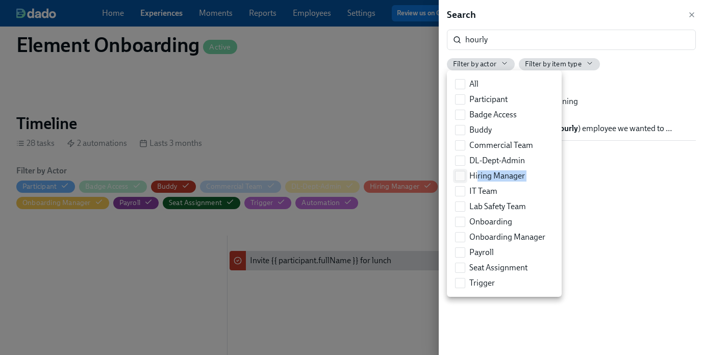
drag, startPoint x: 476, startPoint y: 184, endPoint x: 477, endPoint y: 174, distance: 9.2
click at [477, 174] on div "Participant Badge Access Buddy Commercial Team DL-Dept-Admin Hiring Manager IT …" at bounding box center [504, 191] width 107 height 199
click at [477, 174] on span "Hiring Manager" at bounding box center [497, 175] width 56 height 11
click at [465, 174] on input "Hiring Manager" at bounding box center [460, 175] width 9 height 9
checkbox input "true"
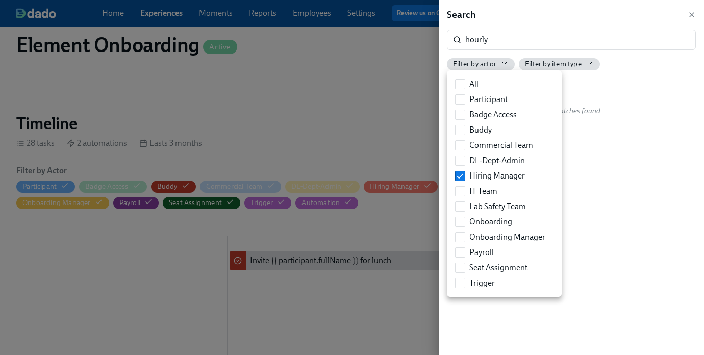
click at [485, 40] on div at bounding box center [352, 177] width 704 height 355
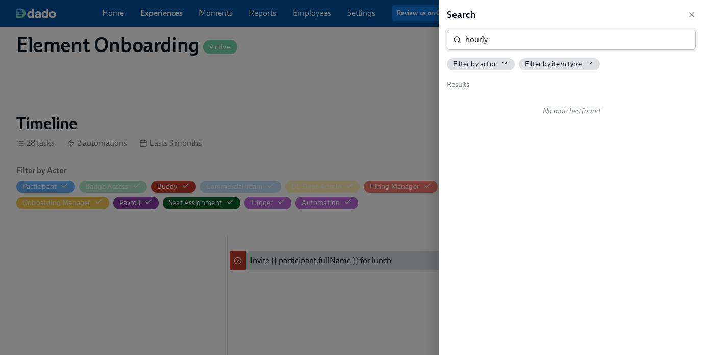
click at [485, 37] on input "hourly" at bounding box center [580, 40] width 231 height 20
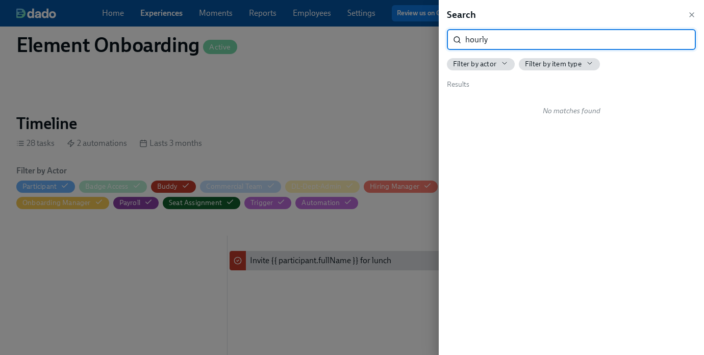
click at [485, 37] on input "hourly" at bounding box center [580, 40] width 231 height 20
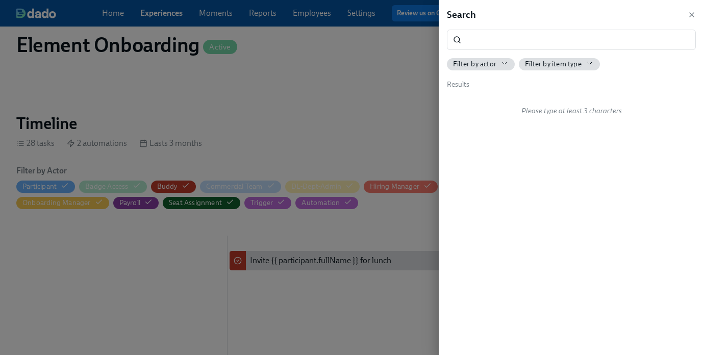
click at [495, 65] on span "Filter by actor" at bounding box center [474, 64] width 43 height 10
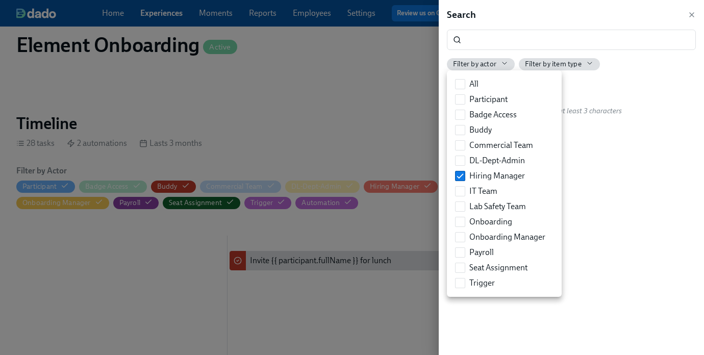
click at [264, 130] on div at bounding box center [352, 177] width 704 height 355
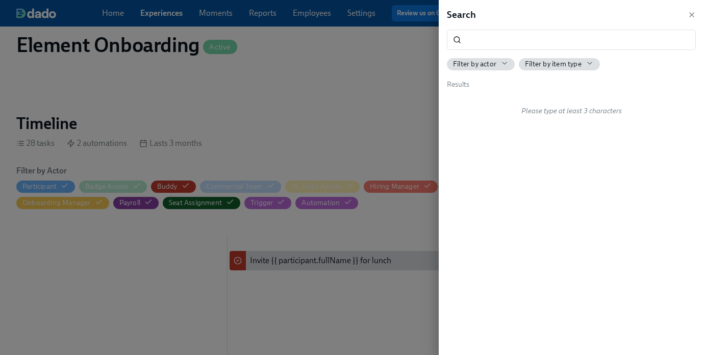
click at [264, 130] on div "All Participant Badge Access Buddy Commercial Team DL-Dept-Admin Hiring Manager…" at bounding box center [352, 177] width 704 height 355
click at [263, 130] on div at bounding box center [352, 177] width 704 height 355
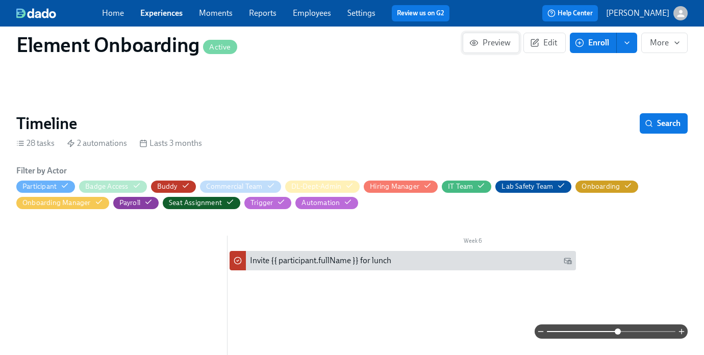
click at [497, 40] on span "Preview" at bounding box center [490, 43] width 39 height 10
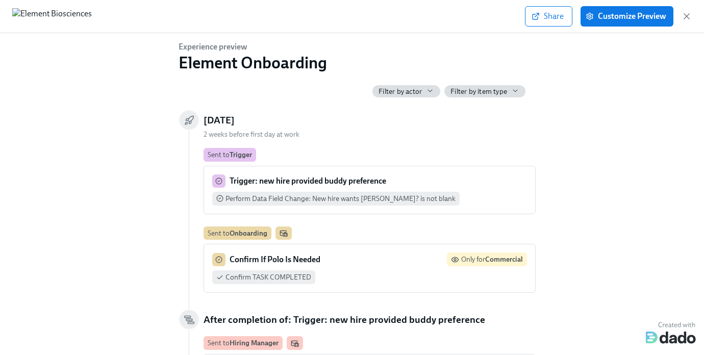
click at [416, 87] on span "Filter by actor" at bounding box center [400, 92] width 43 height 10
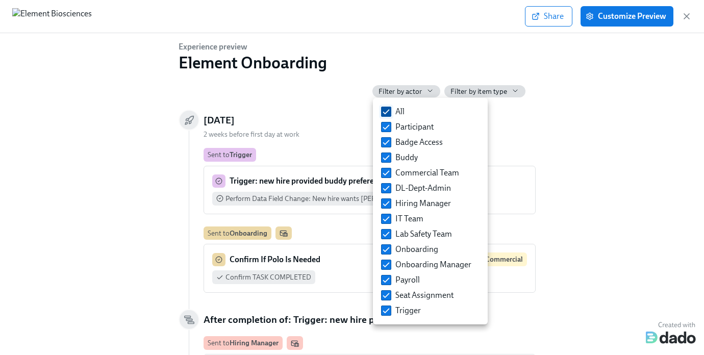
click at [406, 111] on label "All" at bounding box center [393, 111] width 32 height 15
click at [391, 111] on input "All" at bounding box center [386, 111] width 9 height 9
checkbox input "false"
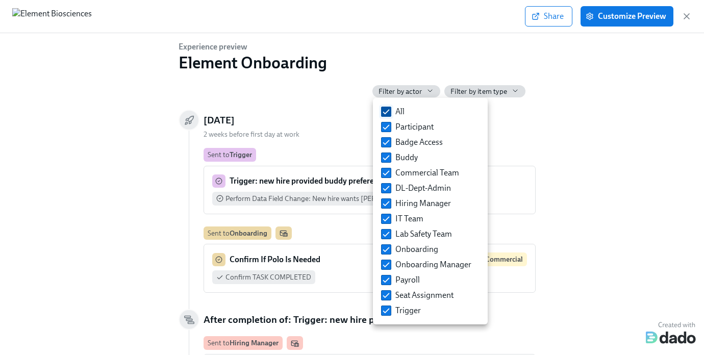
checkbox input "false"
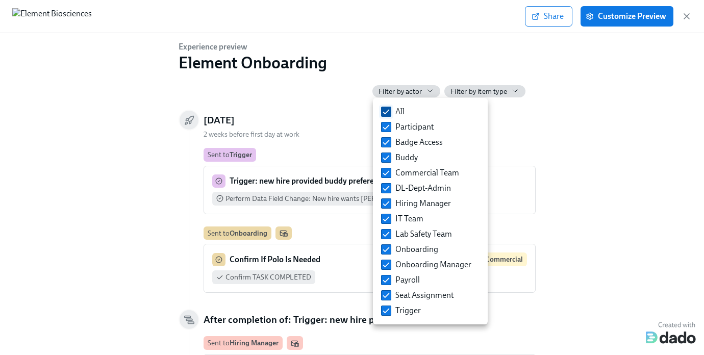
checkbox input "false"
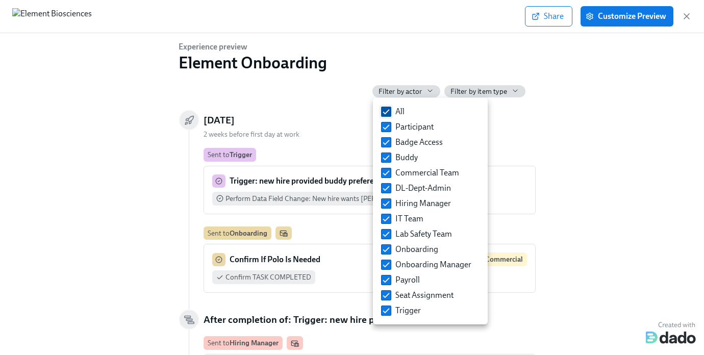
checkbox input "false"
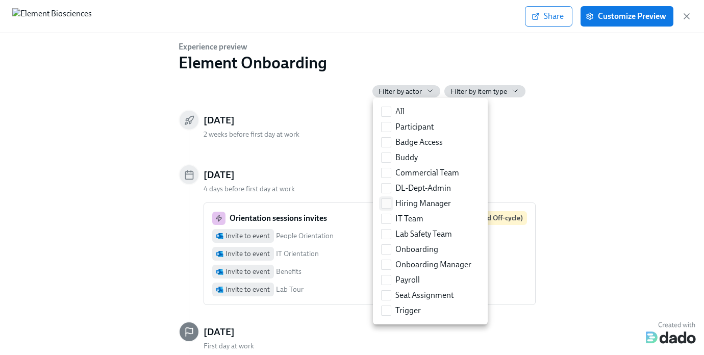
click at [412, 206] on span "Hiring Manager" at bounding box center [423, 203] width 56 height 11
click at [391, 206] on input "Hiring Manager" at bounding box center [386, 203] width 9 height 9
checkbox input "true"
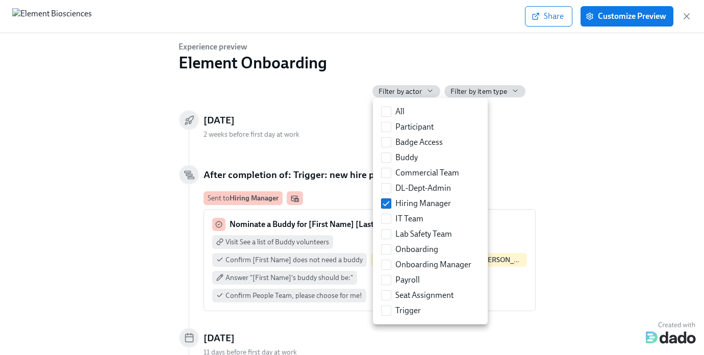
click at [586, 156] on div at bounding box center [352, 177] width 704 height 355
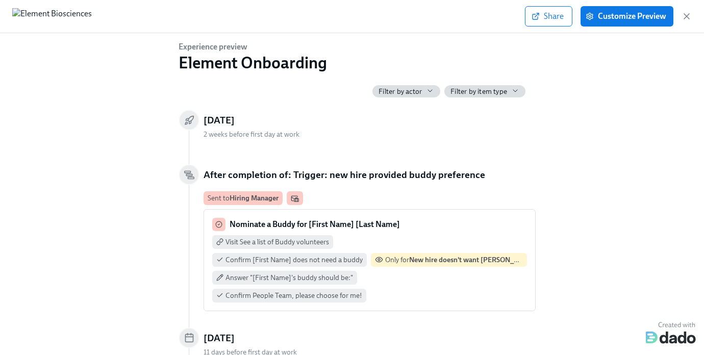
click at [364, 249] on div "Visit See a list of Buddy volunteers Confirm [First Name] does not need a buddy…" at bounding box center [369, 268] width 315 height 67
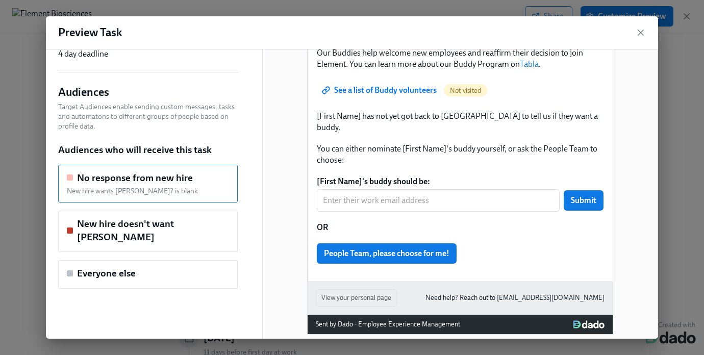
scroll to position [126, 0]
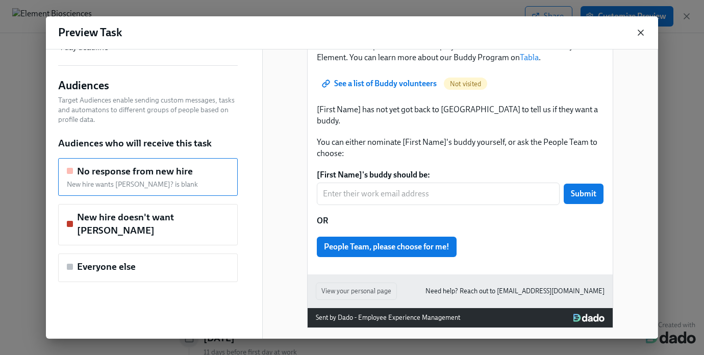
click at [643, 37] on icon "button" at bounding box center [641, 33] width 10 height 10
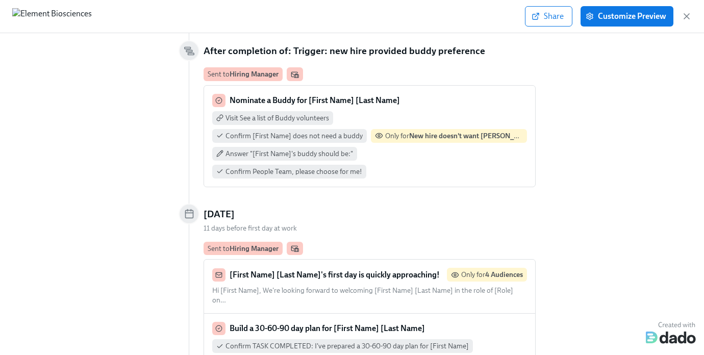
scroll to position [213, 0]
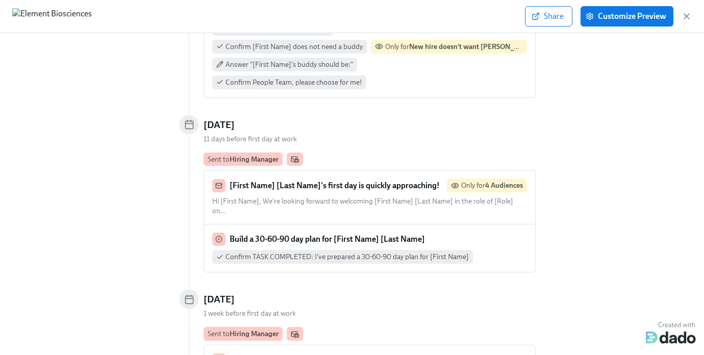
click at [307, 250] on div "Confirm TASK COMPLETED: I've prepared a 30-60-90 day plan for [First Name]" at bounding box center [342, 257] width 261 height 14
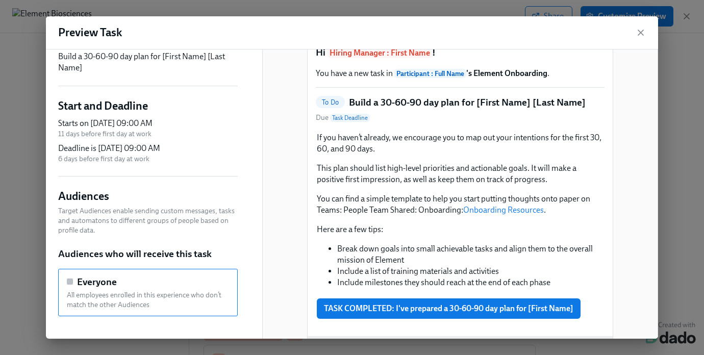
scroll to position [27, 0]
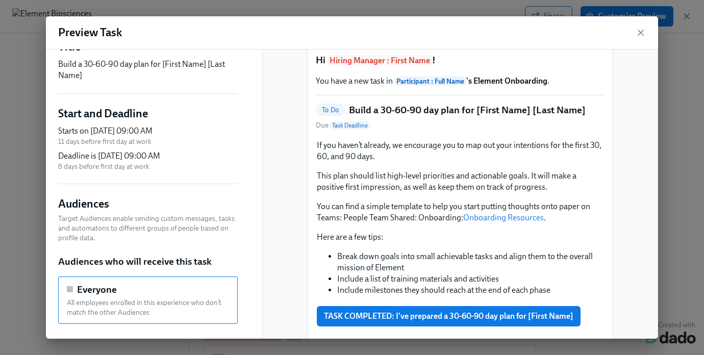
click at [646, 31] on div "Preview Task" at bounding box center [352, 32] width 612 height 33
click at [638, 32] on icon "button" at bounding box center [641, 33] width 10 height 10
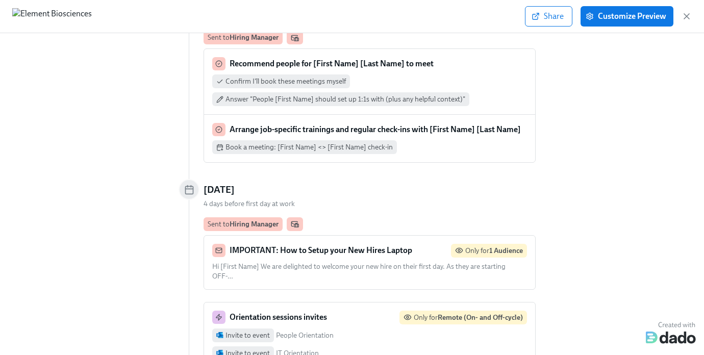
scroll to position [511, 0]
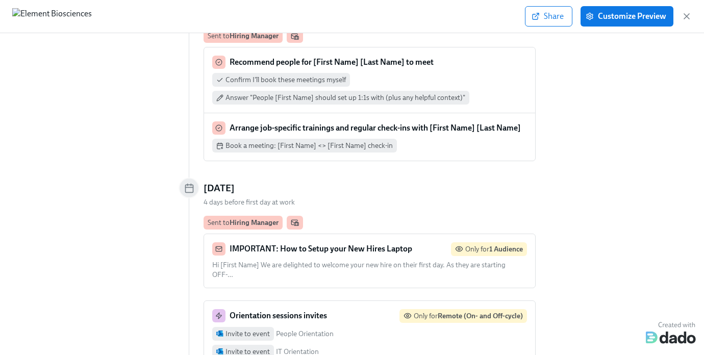
click at [364, 244] on strong "IMPORTANT: How to Setup your New Hires Laptop" at bounding box center [321, 249] width 183 height 10
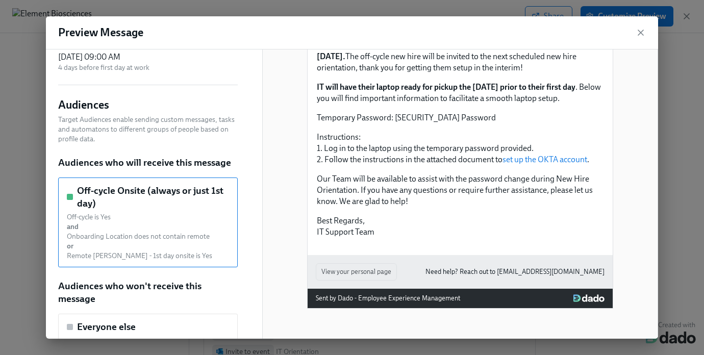
scroll to position [92, 0]
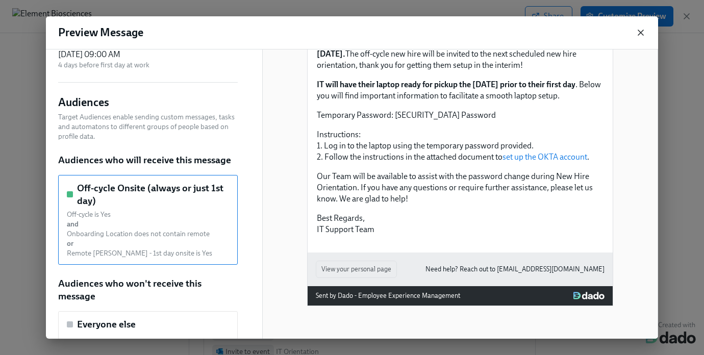
click at [645, 32] on icon "button" at bounding box center [641, 33] width 10 height 10
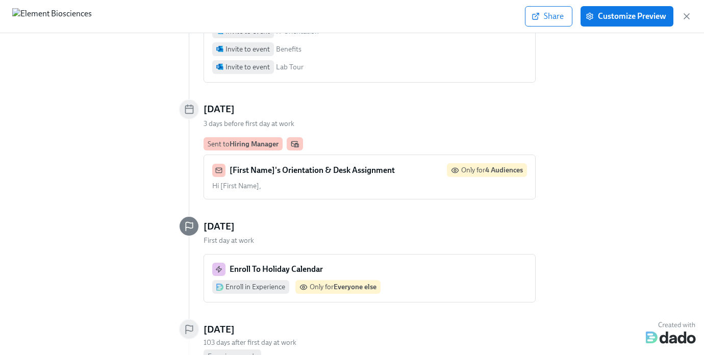
scroll to position [845, 0]
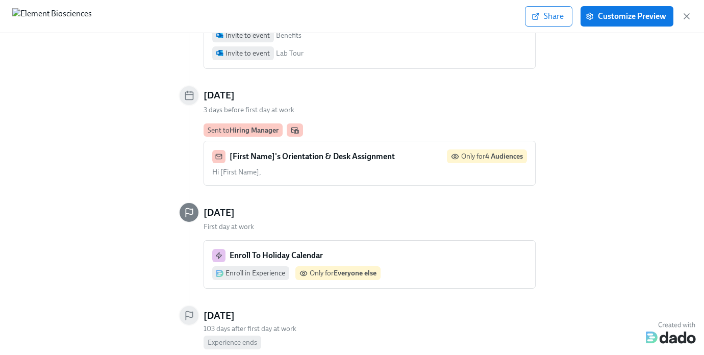
click at [331, 150] on div "[First Name]'s Orientation & Desk Assignment" at bounding box center [303, 156] width 183 height 13
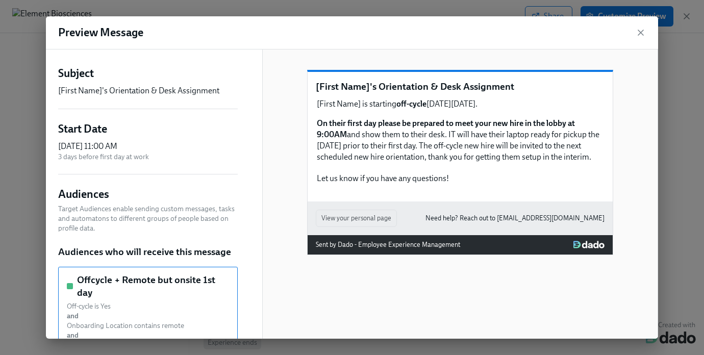
click at [646, 28] on div "Preview Message" at bounding box center [352, 32] width 612 height 33
click at [641, 35] on icon "button" at bounding box center [641, 33] width 10 height 10
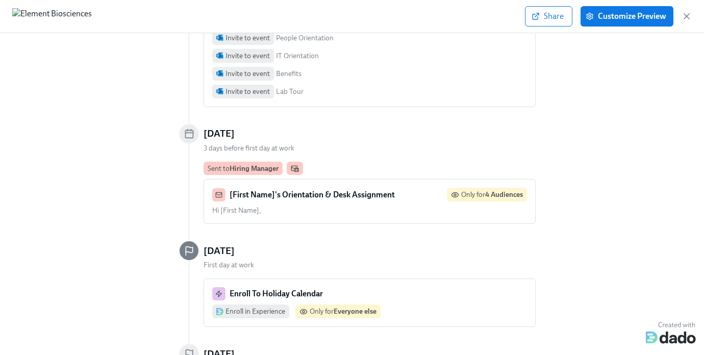
scroll to position [760, 0]
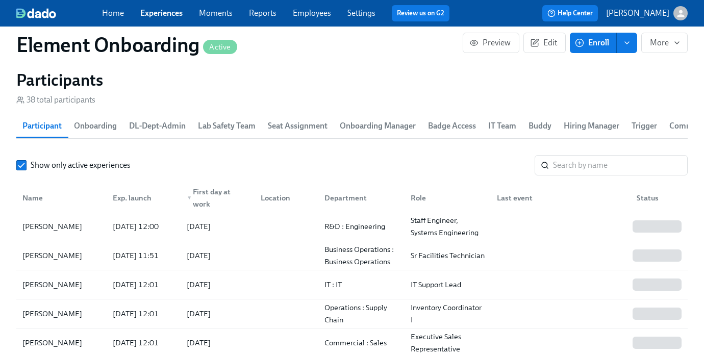
scroll to position [1170, 9]
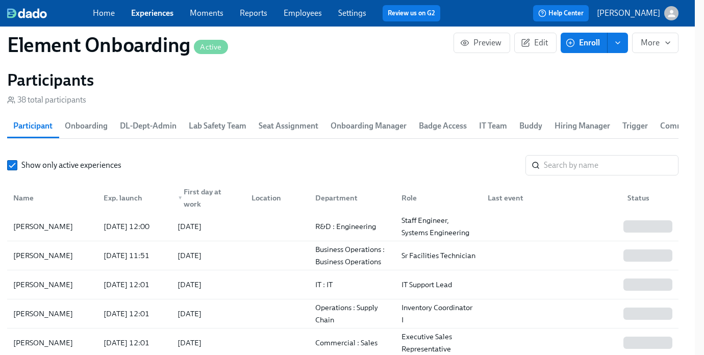
click at [583, 133] on span "Hiring Manager" at bounding box center [583, 126] width 56 height 14
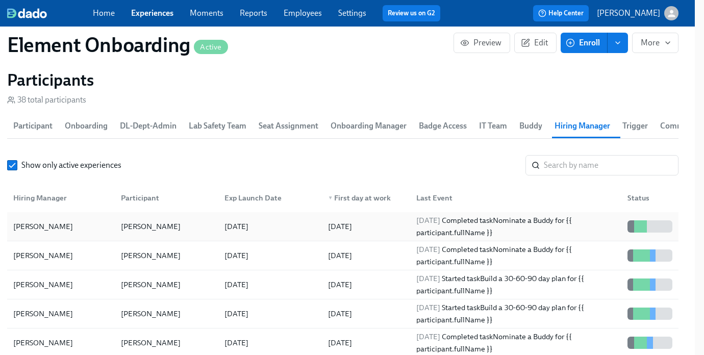
click at [352, 233] on div "2025/09/08" at bounding box center [340, 226] width 24 height 12
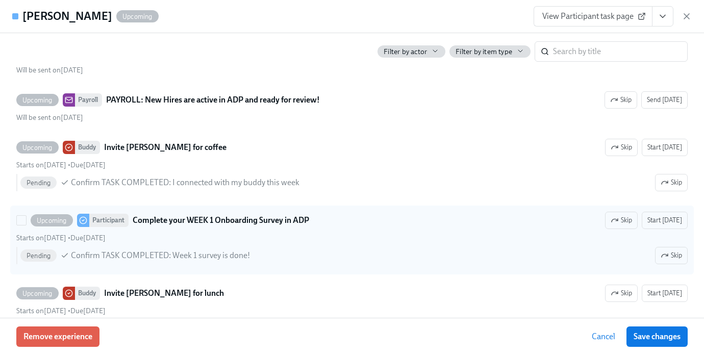
scroll to position [1890, 0]
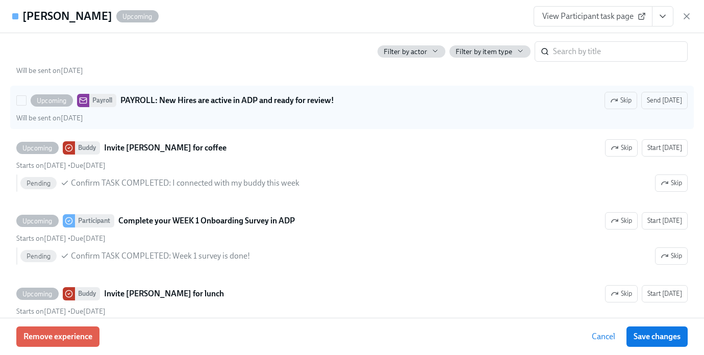
click at [253, 123] on div "Upcoming Payroll PAYROLL: New Hires are active in ADP and ready for review! Ski…" at bounding box center [351, 107] width 671 height 31
click at [26, 105] on input "Upcoming Payroll PAYROLL: New Hires are active in ADP and ready for review! Ski…" at bounding box center [21, 100] width 9 height 9
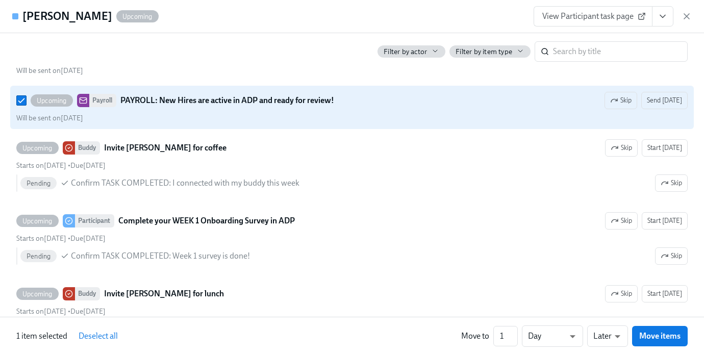
click at [253, 123] on div "Upcoming Payroll PAYROLL: New Hires are active in ADP and ready for review! Ski…" at bounding box center [351, 107] width 671 height 31
click at [26, 105] on input "Upcoming Payroll PAYROLL: New Hires are active in ADP and ready for review! Ski…" at bounding box center [21, 100] width 9 height 9
checkbox input "false"
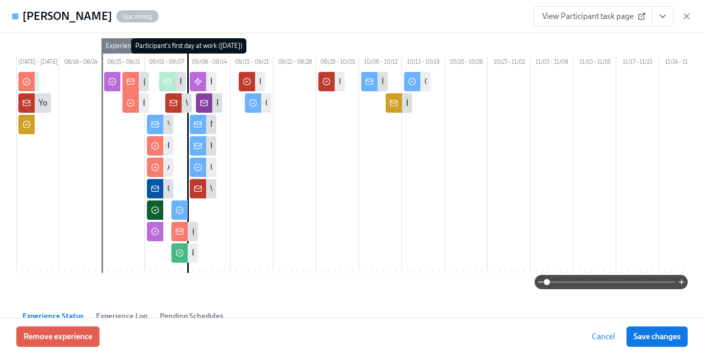
scroll to position [0, 0]
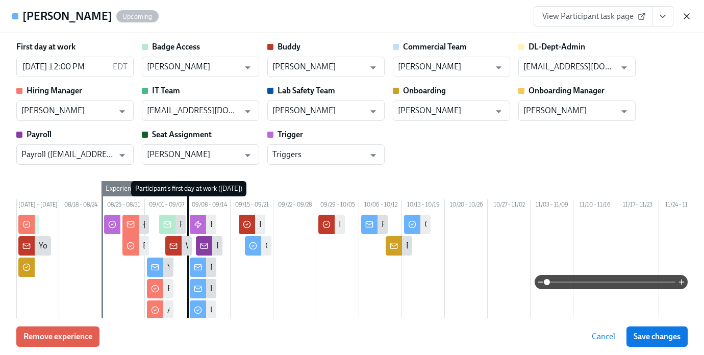
click at [686, 20] on icon "button" at bounding box center [687, 16] width 10 height 10
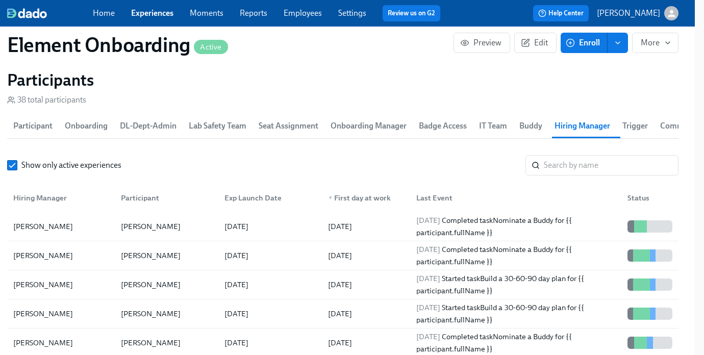
click at [356, 131] on span "Onboarding Manager" at bounding box center [369, 126] width 76 height 14
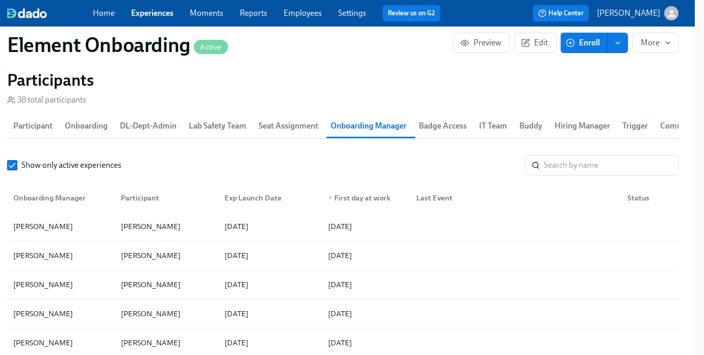
click at [7, 133] on button "Participant" at bounding box center [33, 126] width 52 height 24
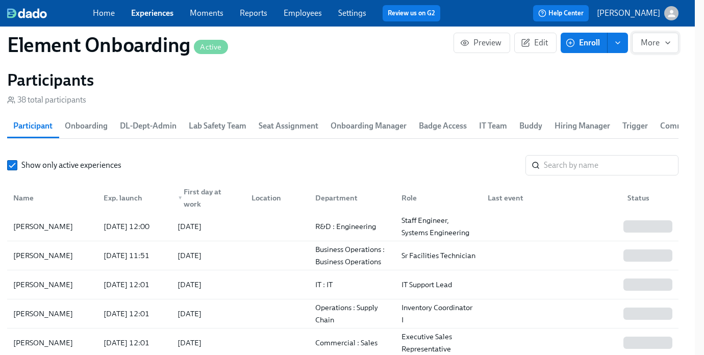
click at [657, 47] on span "More" at bounding box center [655, 43] width 29 height 10
click at [429, 92] on div at bounding box center [352, 177] width 704 height 355
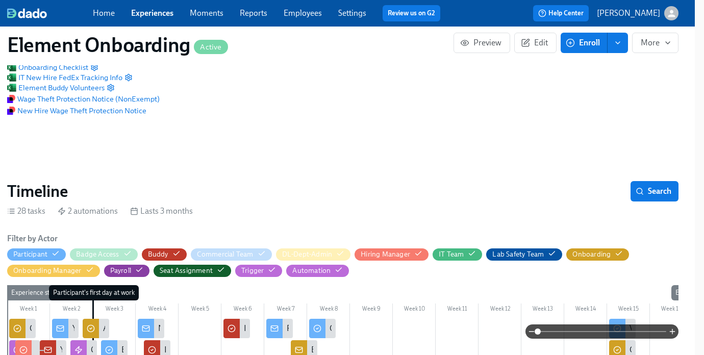
scroll to position [0, 9]
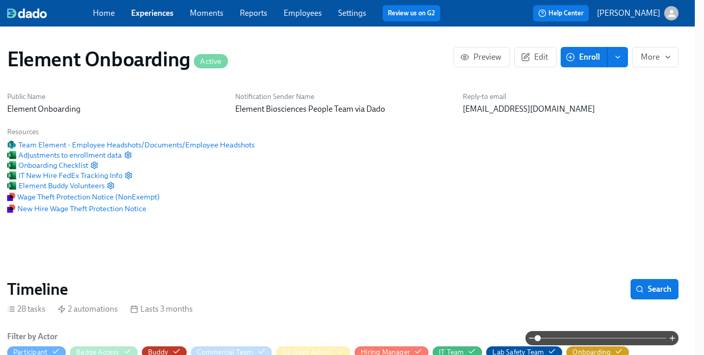
click at [156, 13] on link "Experiences" at bounding box center [152, 13] width 42 height 10
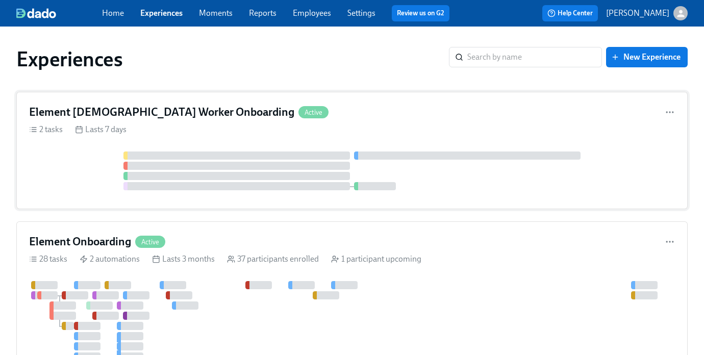
click at [312, 112] on div "Element Contingent Worker Onboarding Active" at bounding box center [352, 112] width 646 height 15
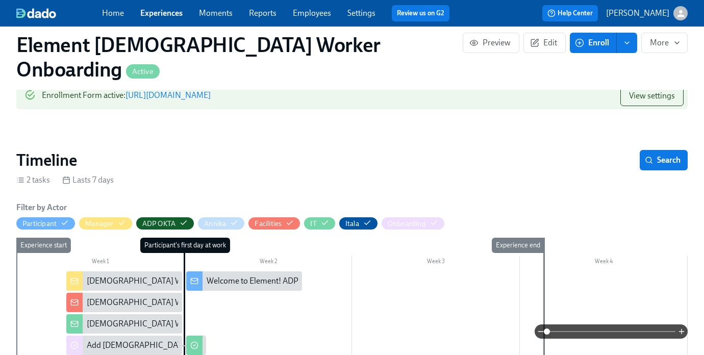
scroll to position [0, 933]
click at [117, 275] on div "Contingent Worker Onboarding - {{ participant.fullName }}" at bounding box center [213, 280] width 252 height 11
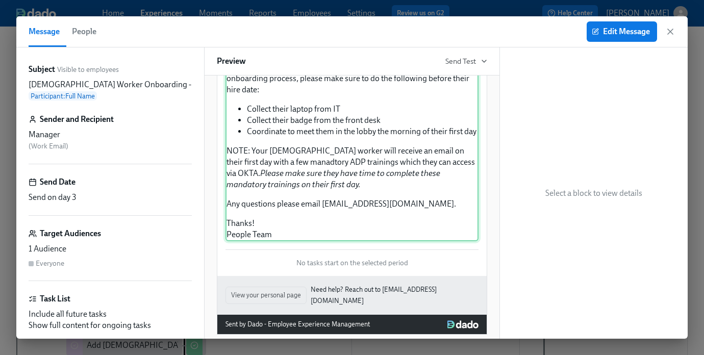
scroll to position [95, 0]
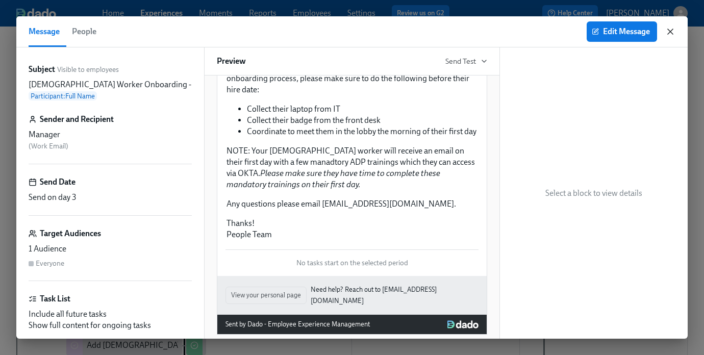
click at [672, 30] on icon "button" at bounding box center [670, 32] width 10 height 10
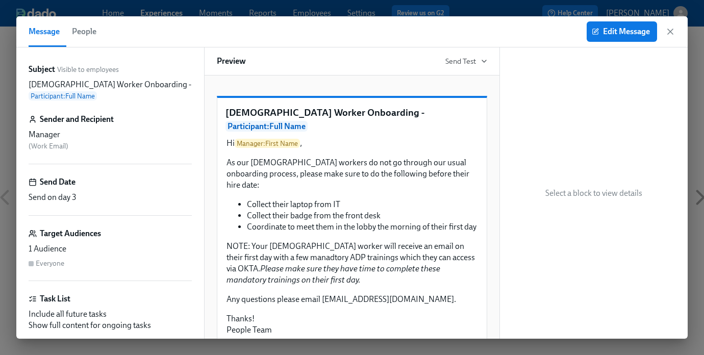
scroll to position [98, 0]
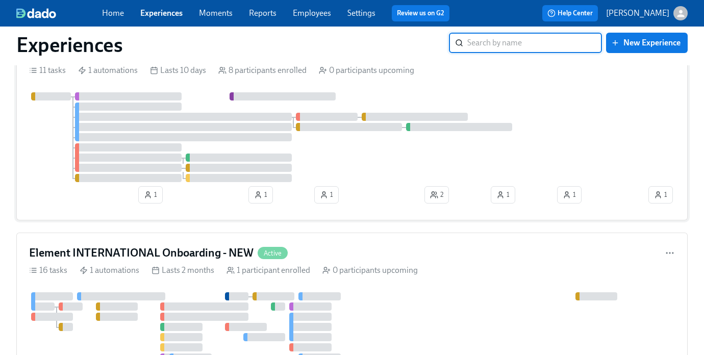
scroll to position [522, 0]
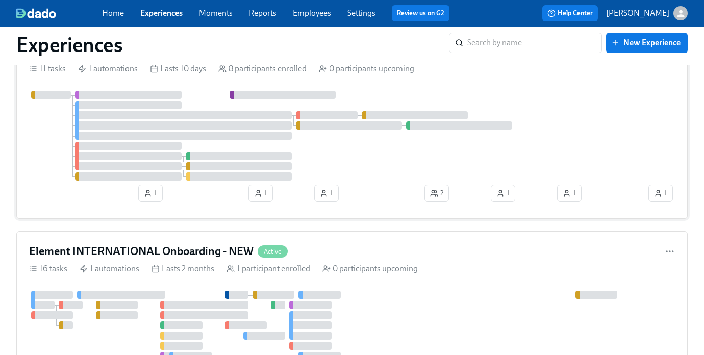
click at [321, 68] on div "0 participants upcoming" at bounding box center [366, 68] width 95 height 11
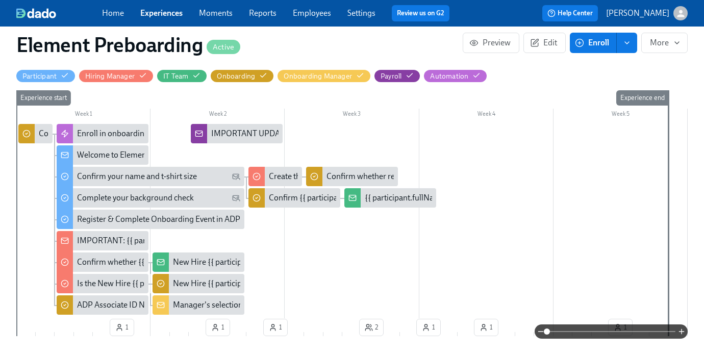
scroll to position [285, 0]
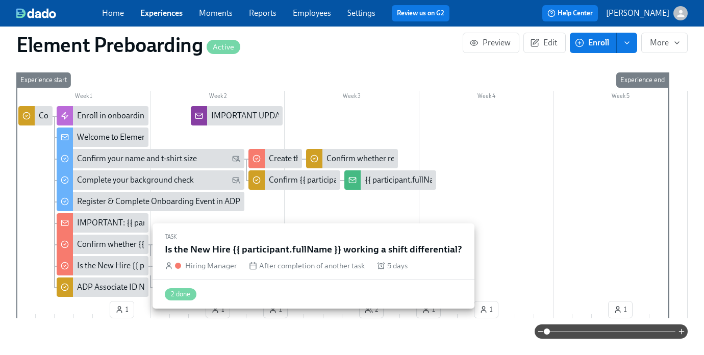
click at [101, 262] on div "Is the New Hire {{ participant.fullName }} working a shift differential?" at bounding box center [196, 265] width 239 height 11
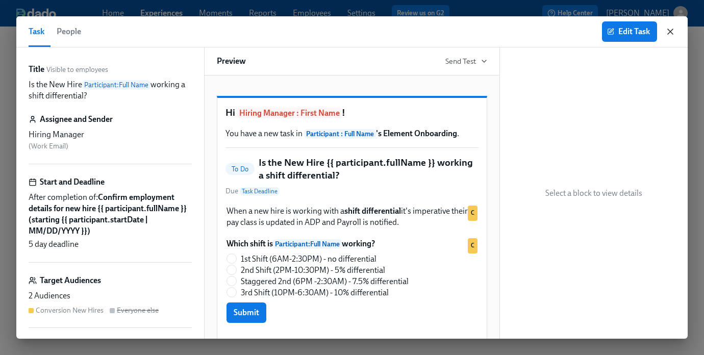
click at [672, 34] on icon "button" at bounding box center [670, 31] width 5 height 5
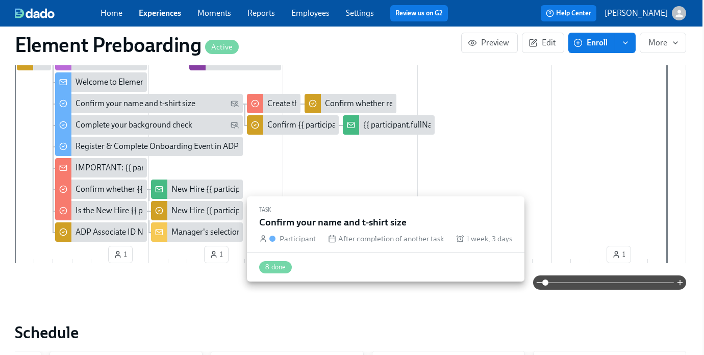
scroll to position [340, 2]
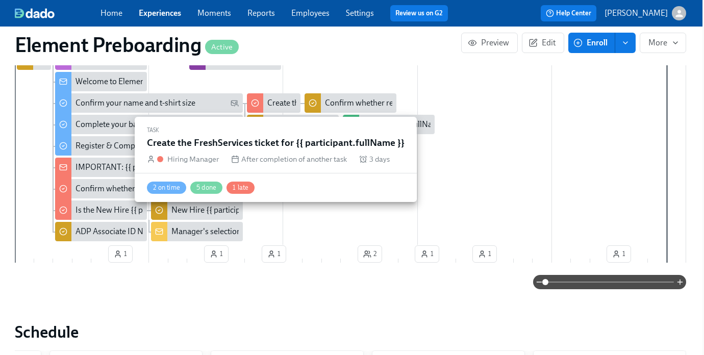
click at [260, 107] on div at bounding box center [255, 102] width 16 height 19
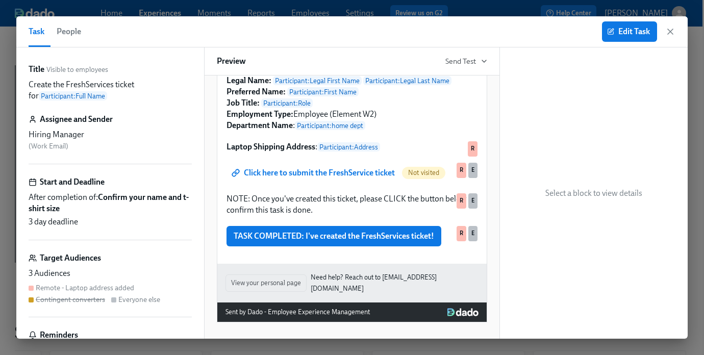
scroll to position [327, 0]
click at [670, 33] on icon "button" at bounding box center [670, 32] width 10 height 10
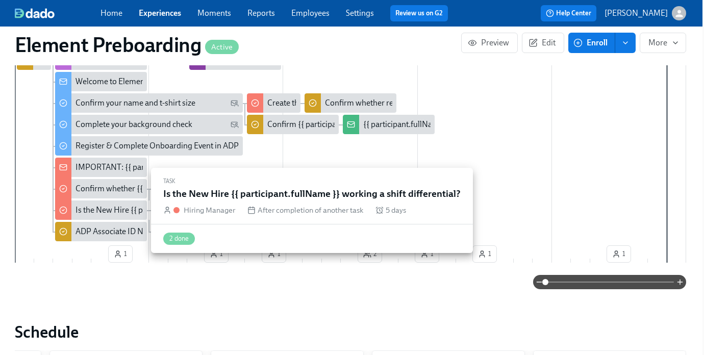
click at [70, 216] on div at bounding box center [63, 208] width 16 height 21
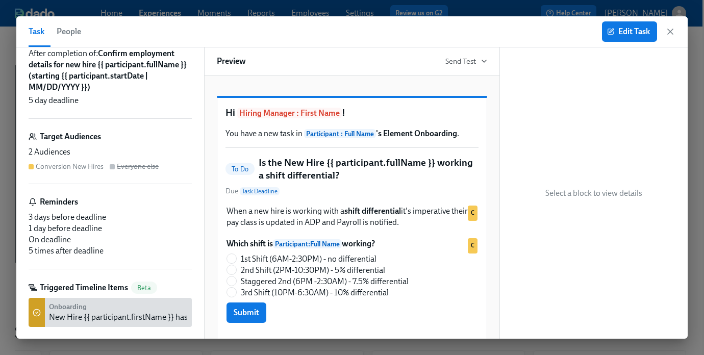
scroll to position [161, 0]
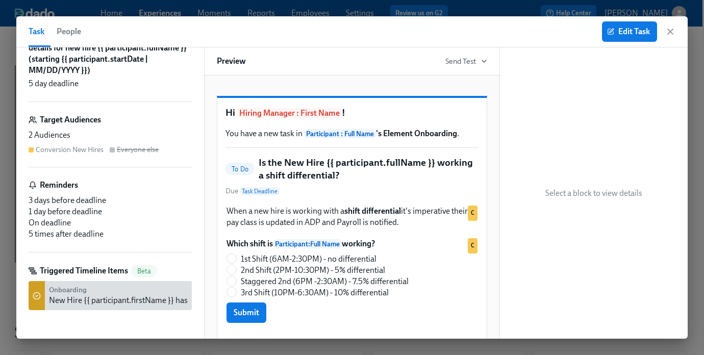
click at [121, 298] on div "New Hire {{ participant.firstName }} has a shift differential:" at bounding box center [150, 300] width 203 height 11
